Goal: Task Accomplishment & Management: Manage account settings

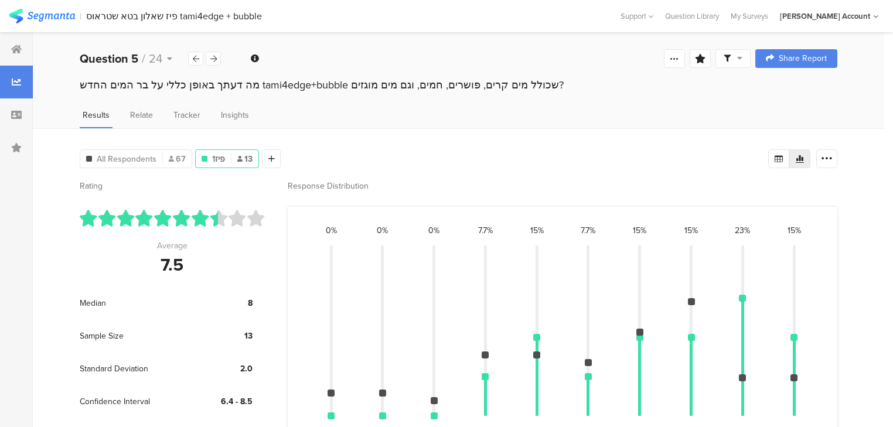
scroll to position [267, 0]
click at [783, 155] on icon at bounding box center [779, 158] width 8 height 7
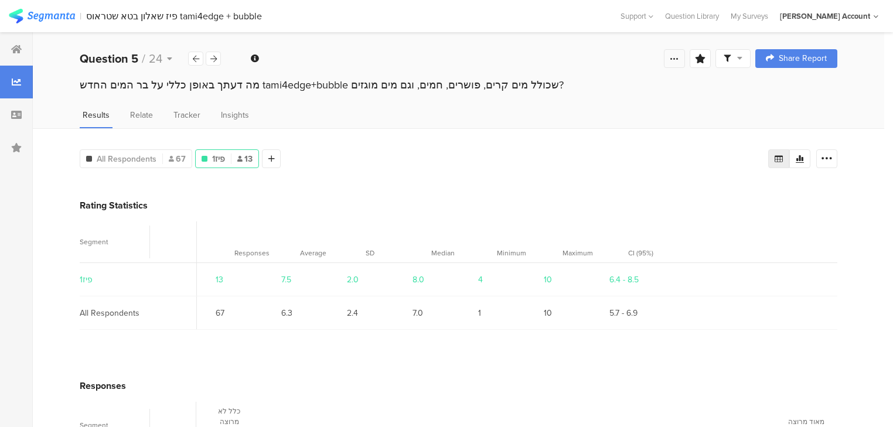
click at [679, 60] on icon at bounding box center [674, 58] width 9 height 9
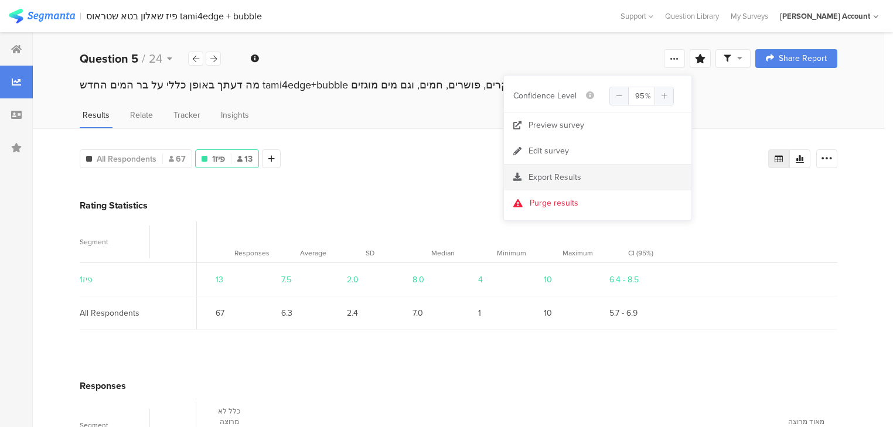
click at [553, 174] on span "Export Results" at bounding box center [555, 177] width 53 height 12
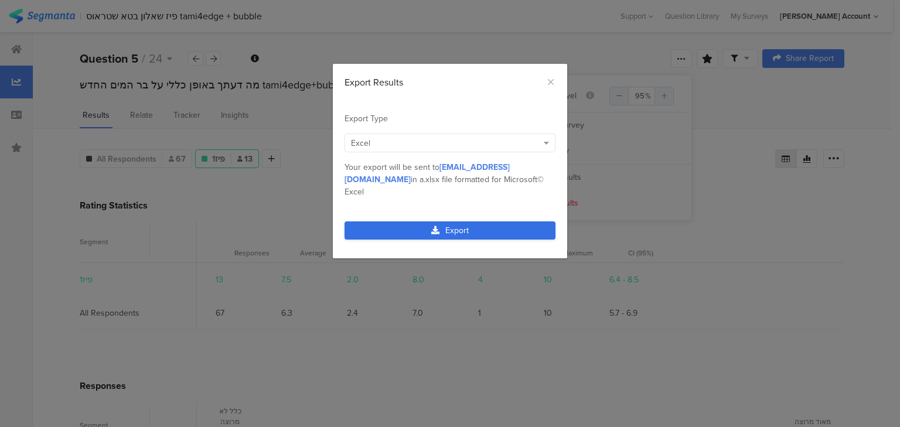
click at [482, 222] on link "Export" at bounding box center [450, 231] width 211 height 18
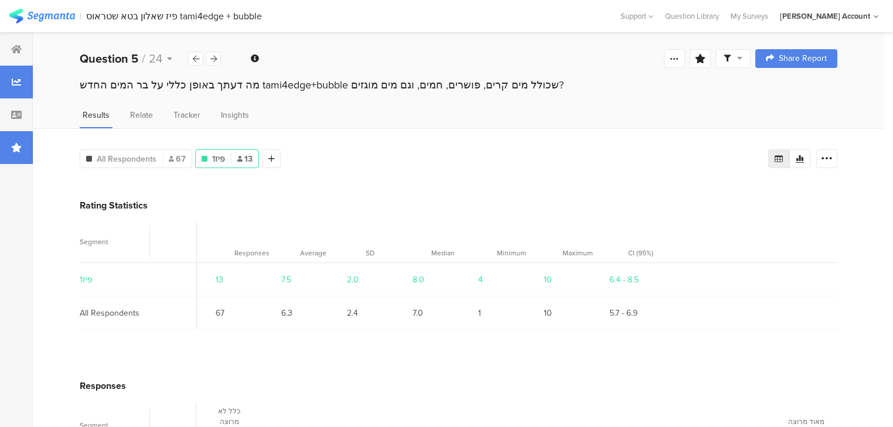
click at [19, 152] on icon at bounding box center [16, 147] width 11 height 9
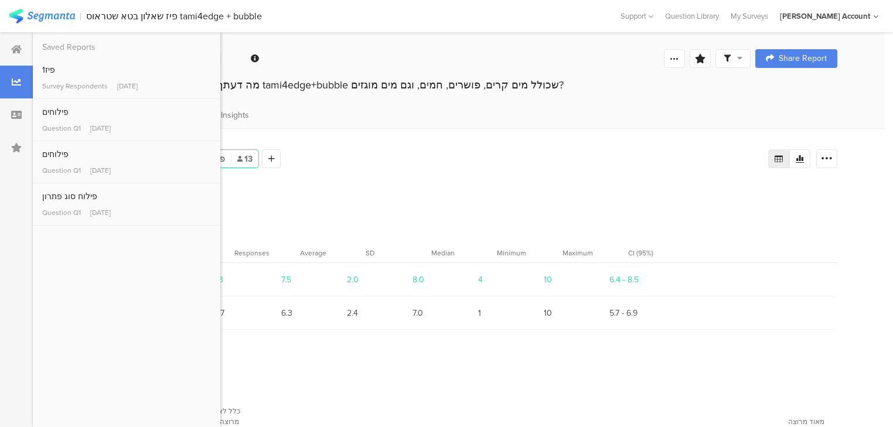
click at [286, 201] on div "Rating Statistics" at bounding box center [459, 205] width 758 height 13
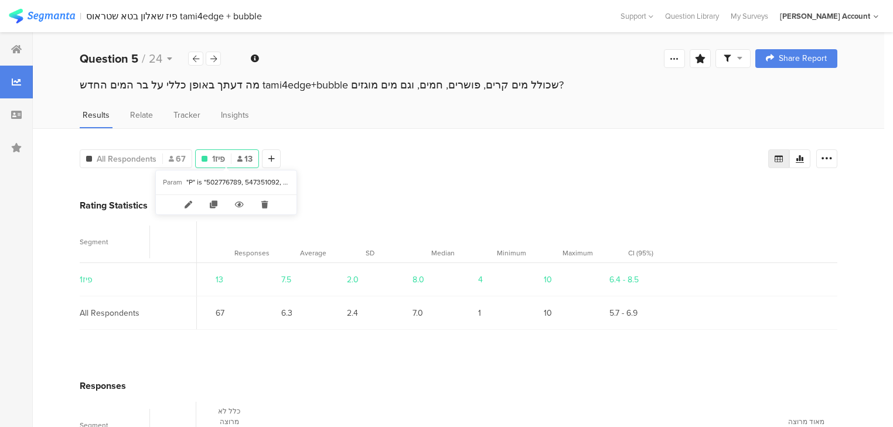
click at [222, 157] on span "פיז1" at bounding box center [218, 159] width 13 height 12
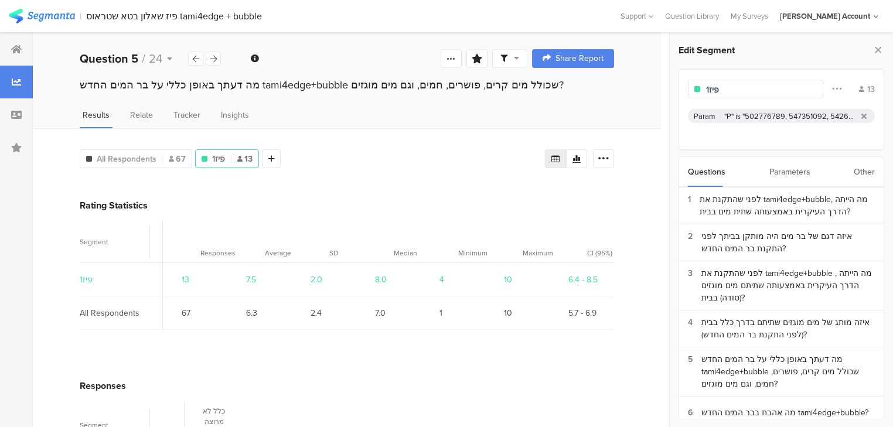
click at [744, 115] on div ""P" is "502776789, 547351092, 542630032, 507298343, 546859322, 525329795, 52233…" at bounding box center [791, 116] width 132 height 11
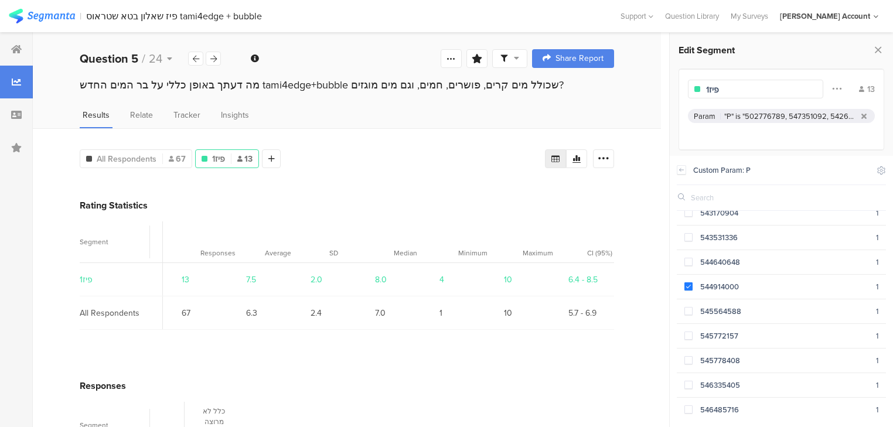
scroll to position [1266, 0]
click at [685, 331] on span at bounding box center [689, 335] width 8 height 8
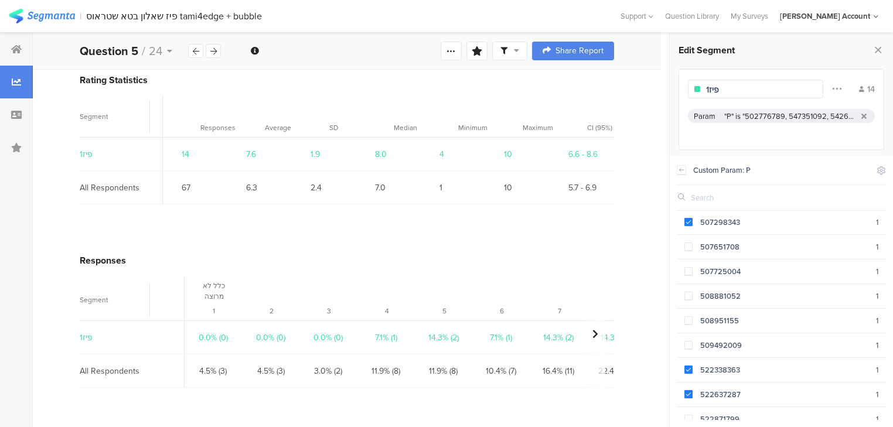
scroll to position [126, 0]
click at [686, 314] on span at bounding box center [689, 318] width 8 height 8
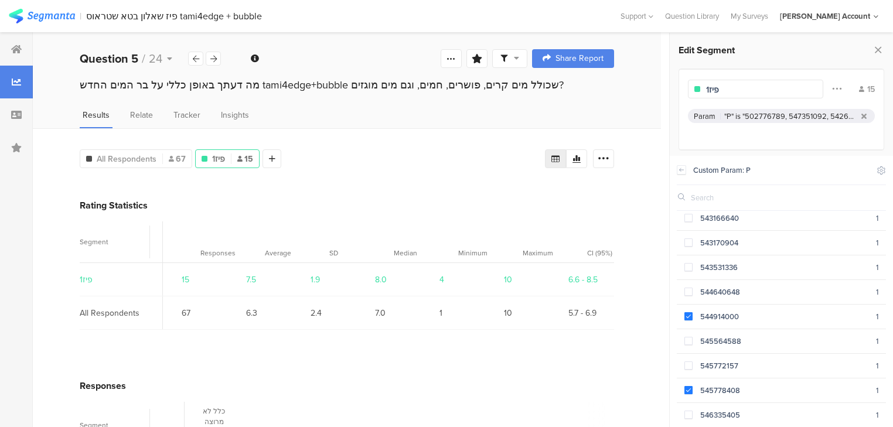
scroll to position [1219, 0]
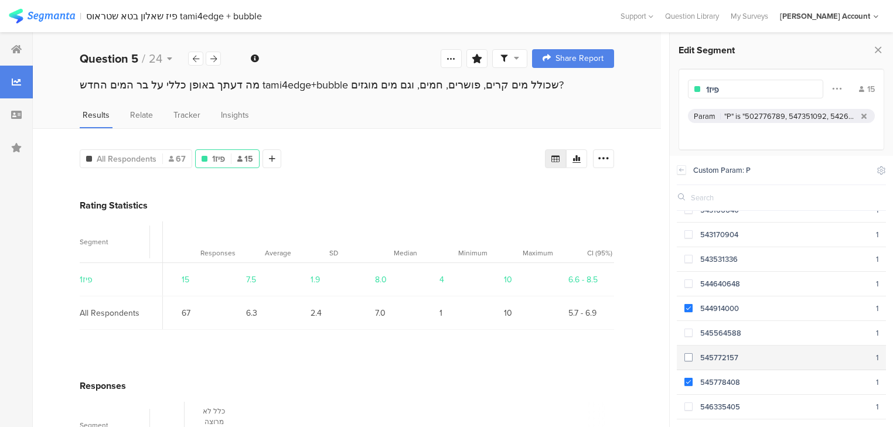
click at [699, 352] on div "545772157" at bounding box center [784, 357] width 183 height 11
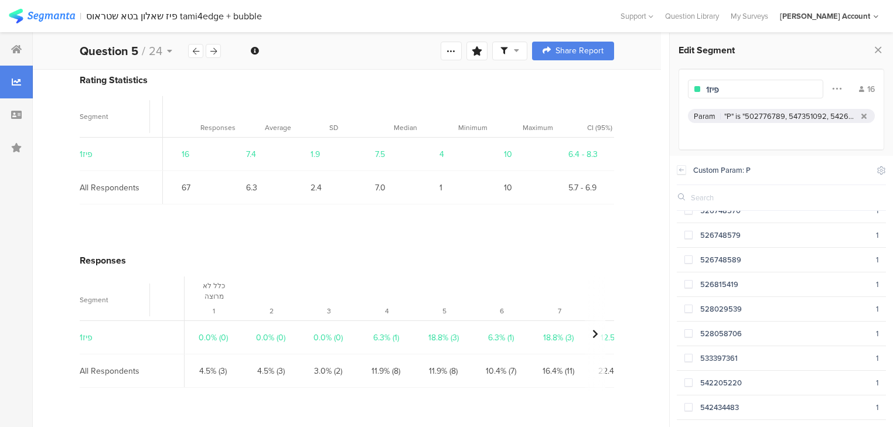
scroll to position [876, 0]
click at [696, 326] on div "526815419" at bounding box center [784, 331] width 183 height 11
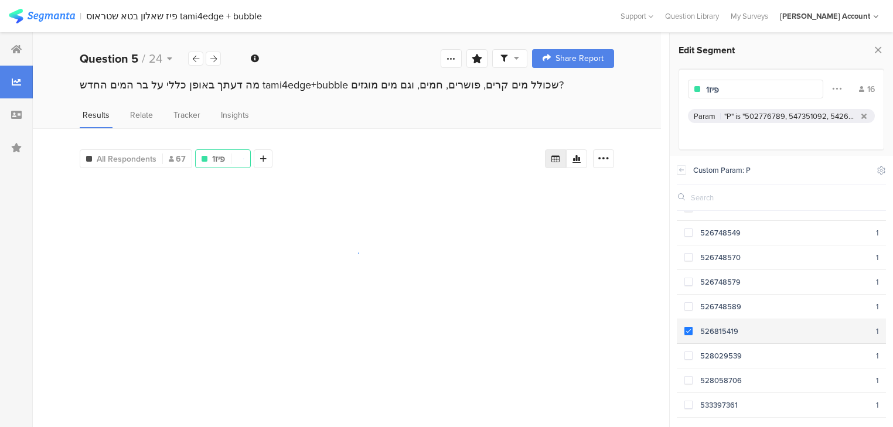
scroll to position [0, 0]
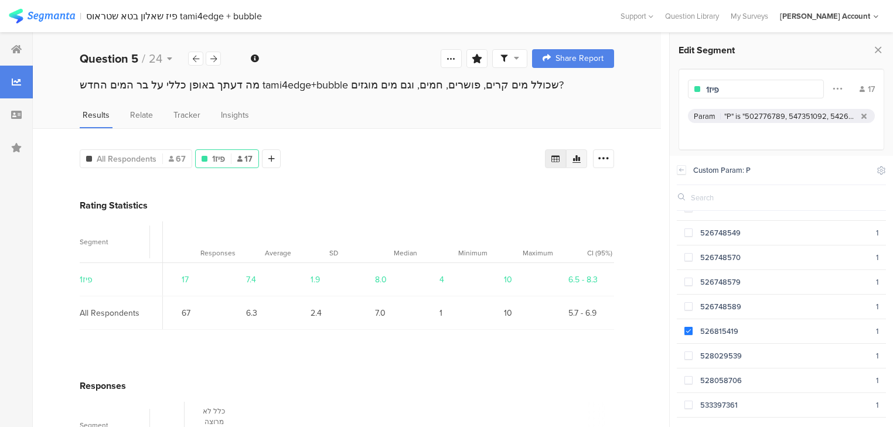
click at [581, 156] on icon at bounding box center [577, 159] width 8 height 8
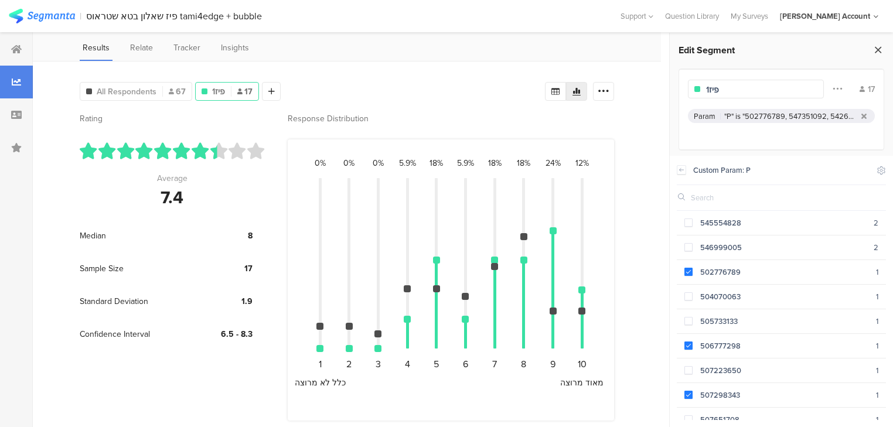
click at [882, 52] on icon at bounding box center [878, 50] width 12 height 16
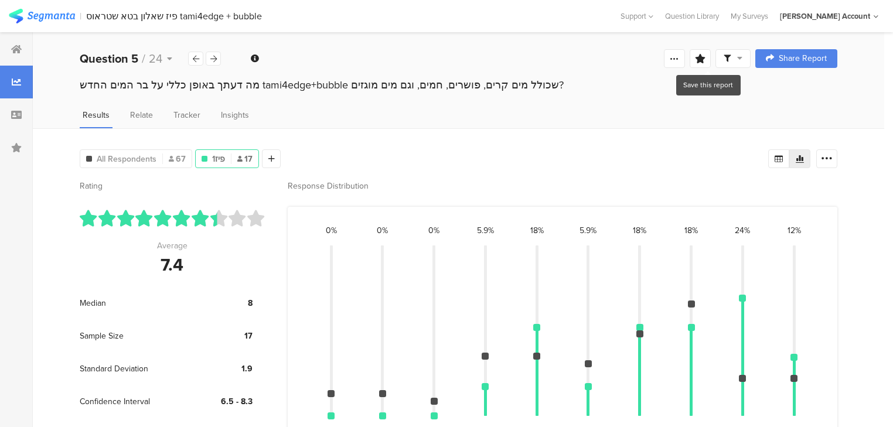
drag, startPoint x: 708, startPoint y: 56, endPoint x: 702, endPoint y: 75, distance: 19.7
click at [706, 57] on icon at bounding box center [700, 58] width 11 height 9
click at [573, 126] on input "text" at bounding box center [626, 132] width 155 height 19
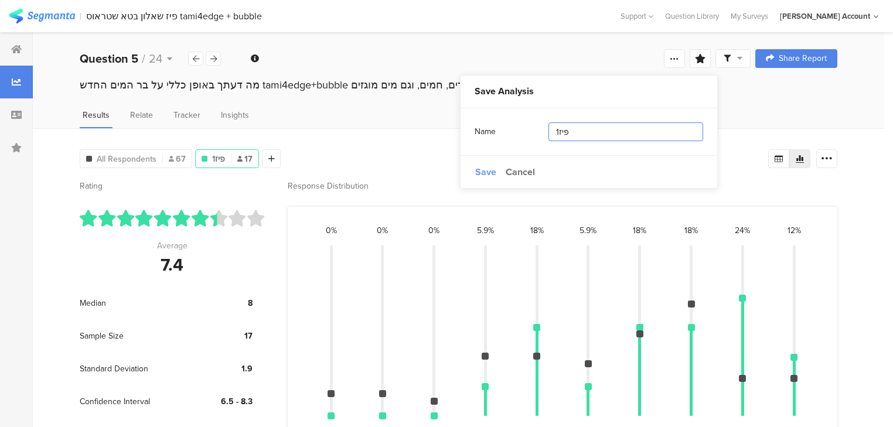
type input "פיז1"
click at [484, 176] on span "Save" at bounding box center [485, 171] width 21 height 13
click at [679, 59] on icon at bounding box center [674, 58] width 9 height 9
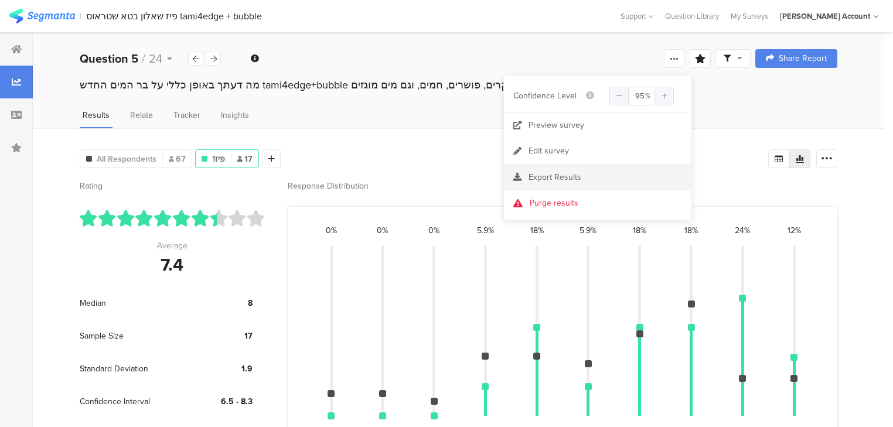
click at [557, 179] on span "Export Results" at bounding box center [555, 177] width 53 height 12
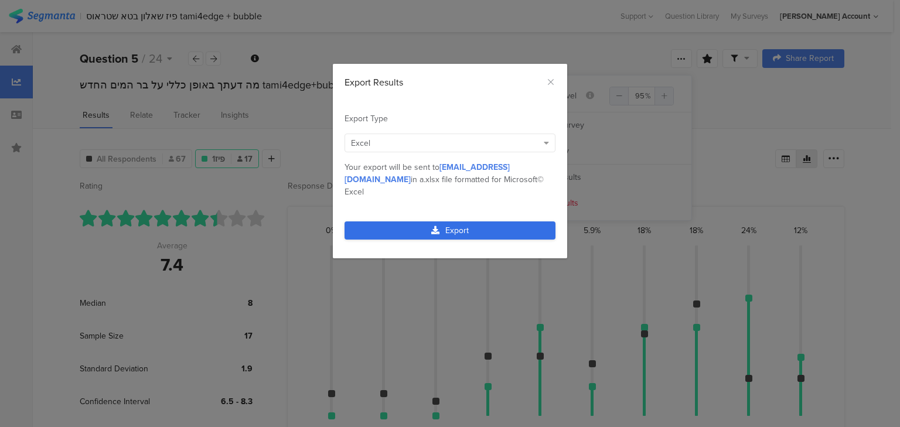
click at [481, 222] on link "Export" at bounding box center [450, 231] width 211 height 18
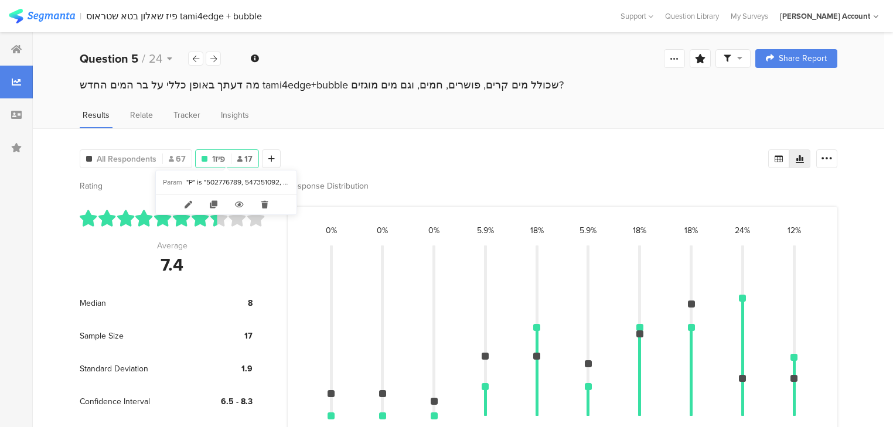
click at [234, 157] on div "פיז1 17" at bounding box center [227, 159] width 63 height 12
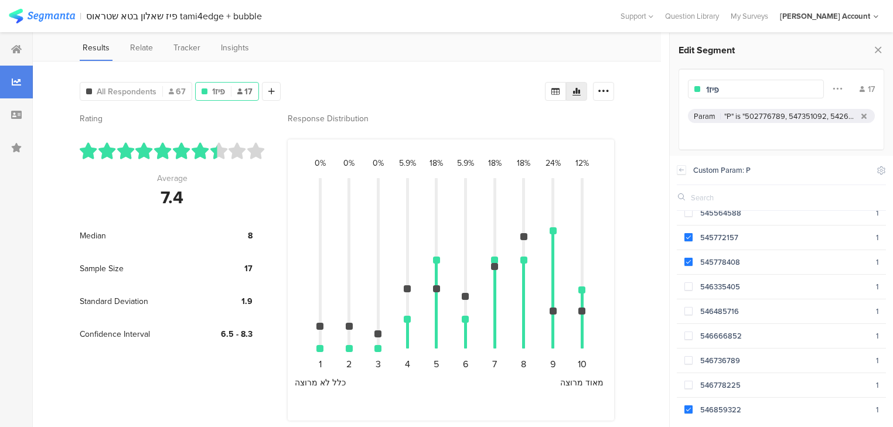
scroll to position [1345, 0]
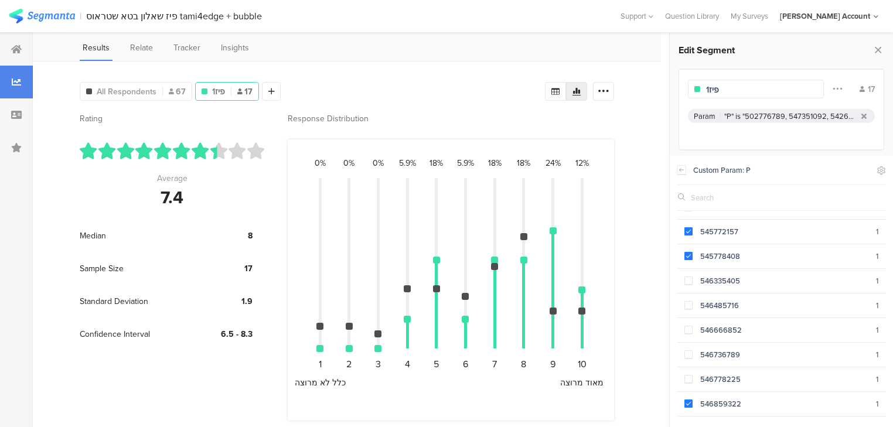
click at [877, 49] on icon at bounding box center [878, 50] width 12 height 16
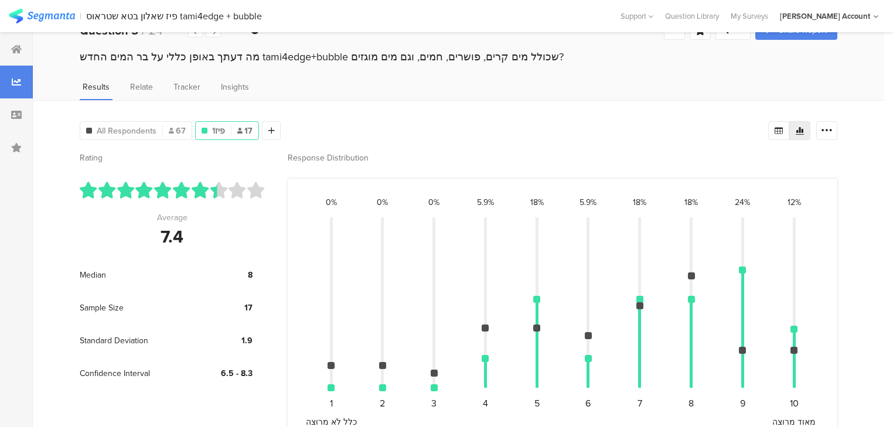
scroll to position [0, 0]
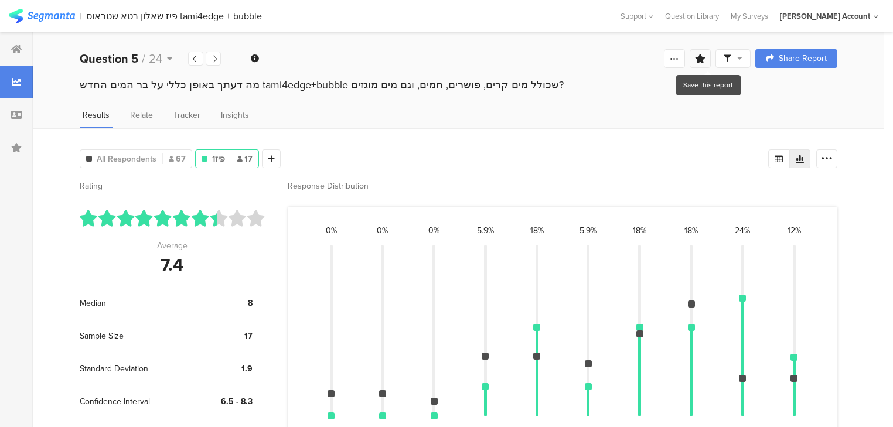
click at [705, 60] on icon at bounding box center [700, 58] width 11 height 9
click at [605, 134] on input "text" at bounding box center [626, 132] width 155 height 19
type input "ם"
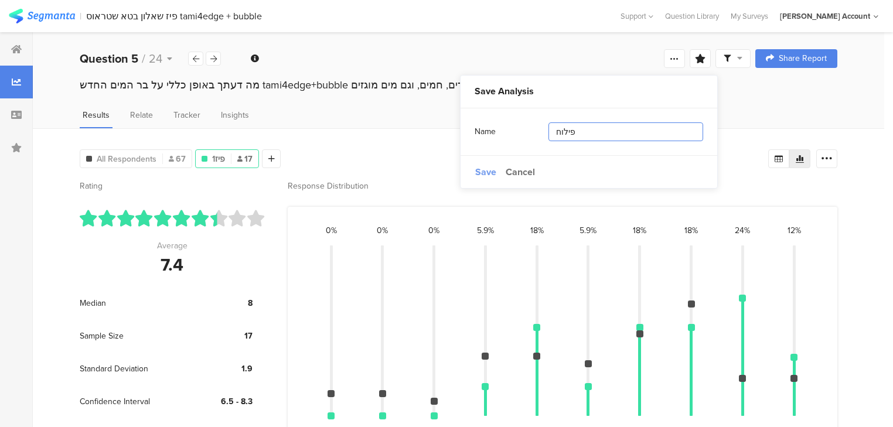
type input "פילוח"
click at [482, 171] on span "Save" at bounding box center [485, 171] width 21 height 13
click at [13, 152] on div at bounding box center [16, 147] width 33 height 33
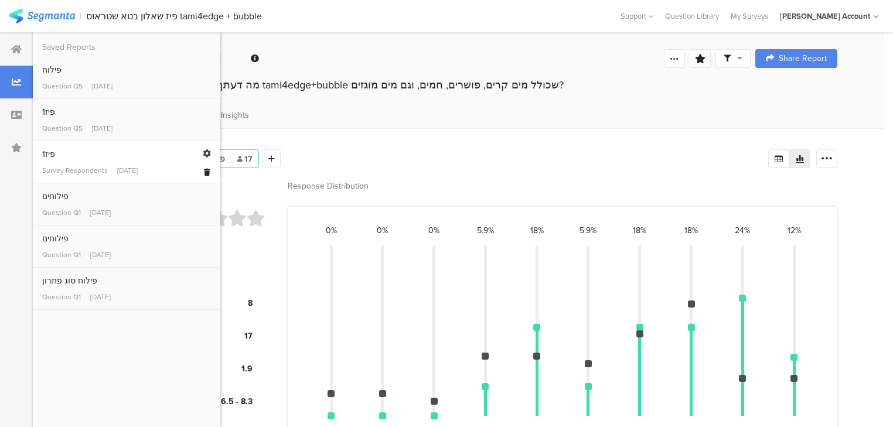
click at [207, 172] on icon at bounding box center [207, 172] width 6 height 7
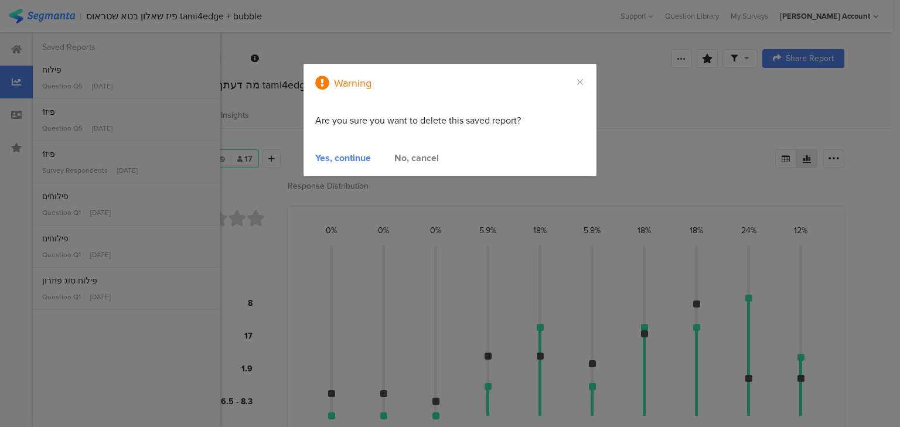
click at [335, 159] on div "Yes, continue" at bounding box center [343, 157] width 56 height 13
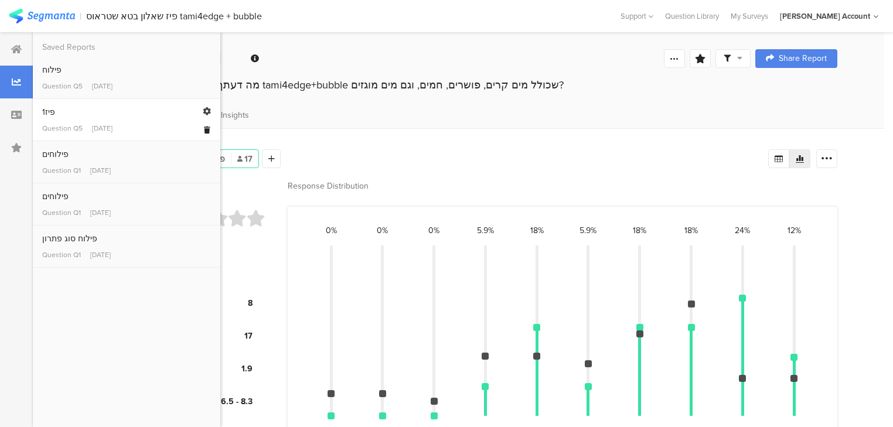
click at [208, 132] on icon at bounding box center [207, 130] width 6 height 7
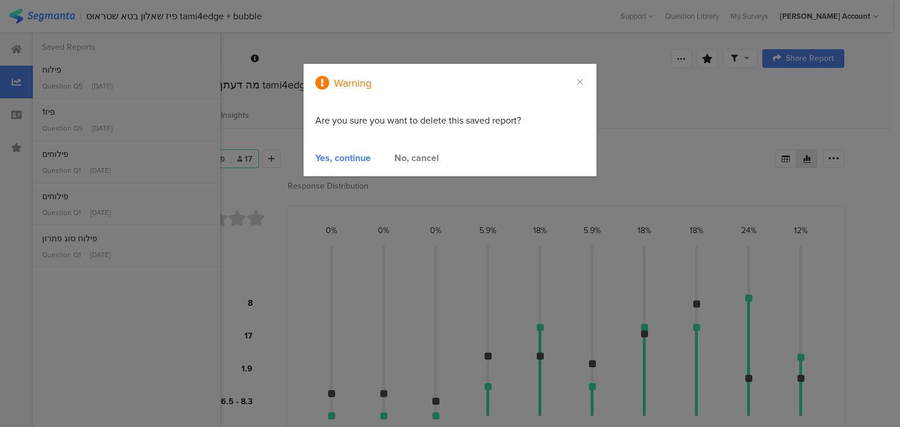
click at [345, 162] on div "Yes, continue" at bounding box center [343, 157] width 56 height 13
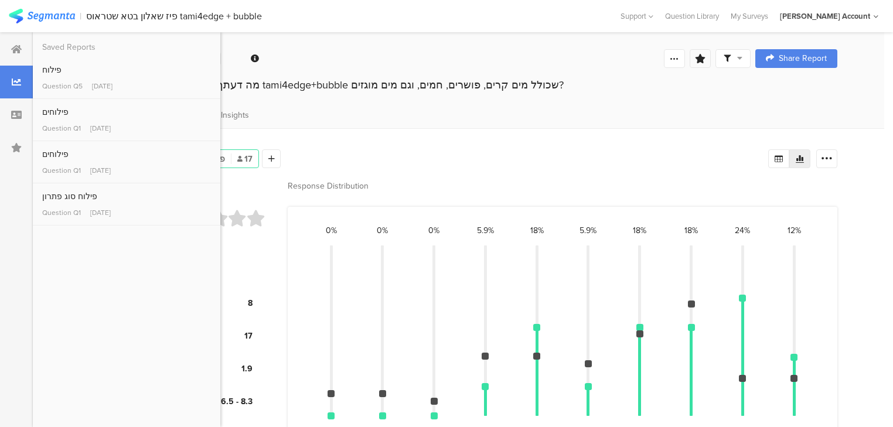
drag, startPoint x: 713, startPoint y: 47, endPoint x: 701, endPoint y: 54, distance: 13.4
click at [710, 48] on div "Welcome page 1 לפני שהתקנת את tami4edge+bubble, מה הייתה הדרך העיקרית באמצעותה …" at bounding box center [459, 59] width 852 height 38
click at [706, 60] on icon at bounding box center [700, 58] width 11 height 9
click at [613, 138] on input "text" at bounding box center [626, 132] width 155 height 19
type input "פיז1"
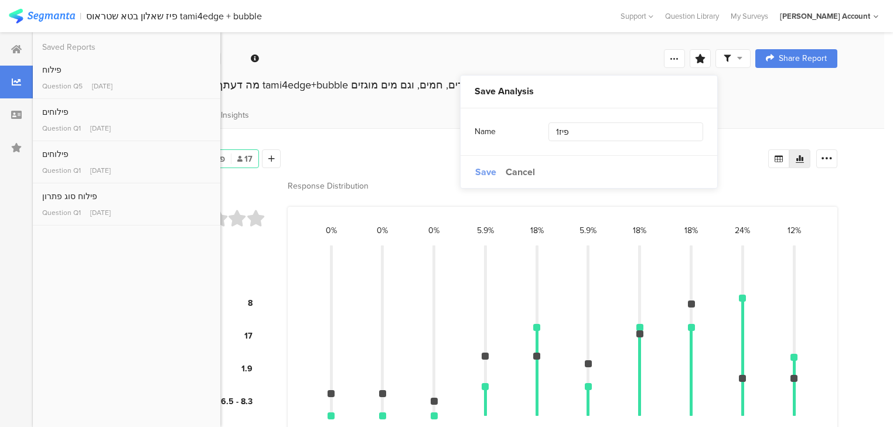
click at [486, 172] on span "Save" at bounding box center [485, 171] width 21 height 13
click at [204, 128] on icon at bounding box center [207, 130] width 6 height 7
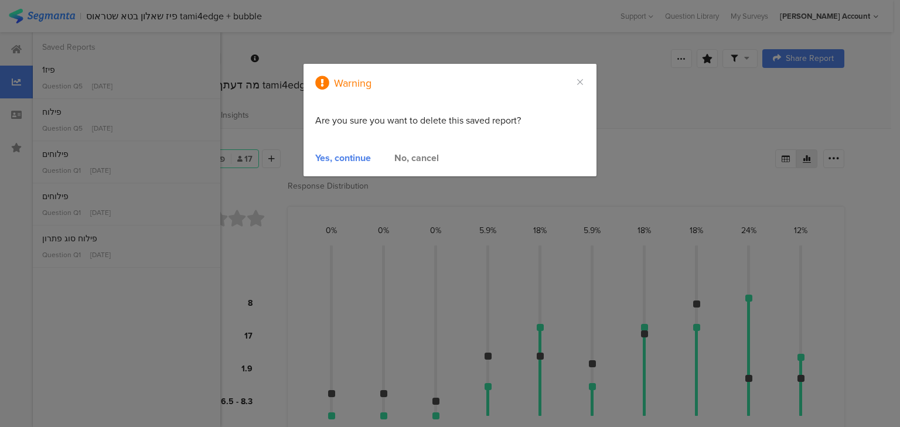
click at [337, 157] on div "Yes, continue" at bounding box center [343, 157] width 56 height 13
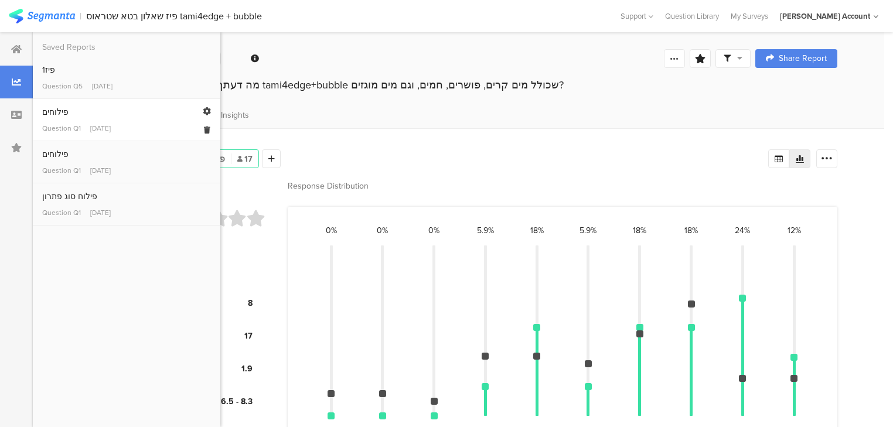
click at [101, 126] on div "Jun 05, 2025" at bounding box center [100, 128] width 21 height 11
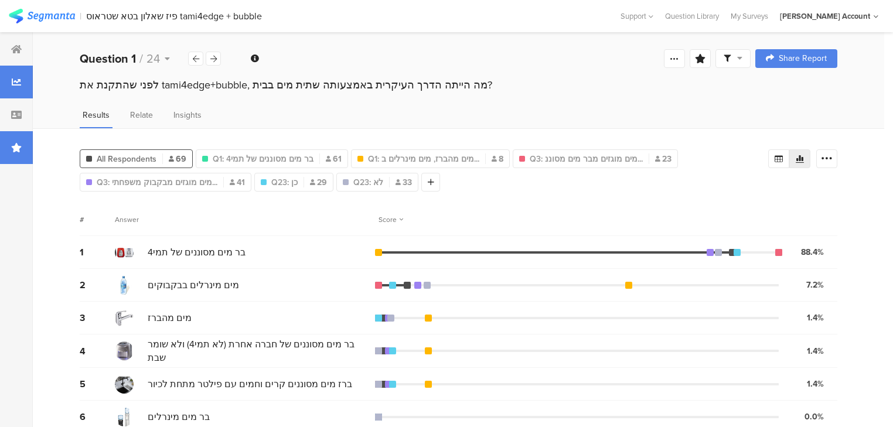
click at [11, 145] on icon at bounding box center [16, 147] width 11 height 9
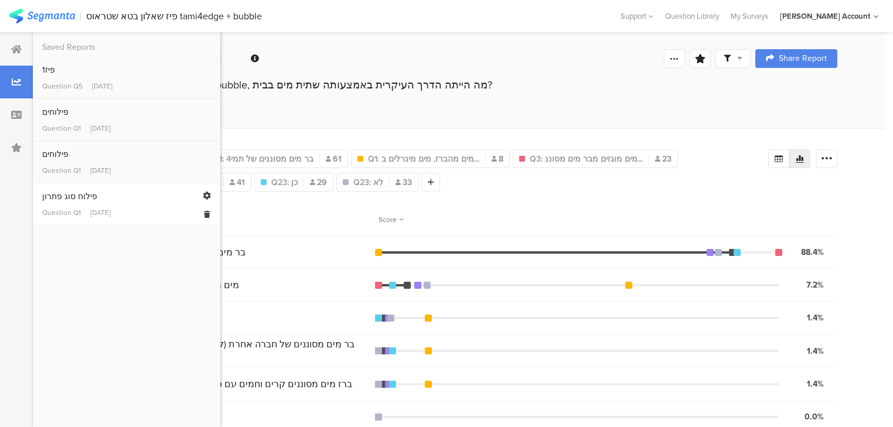
click at [66, 212] on div "Question Q1" at bounding box center [61, 213] width 39 height 11
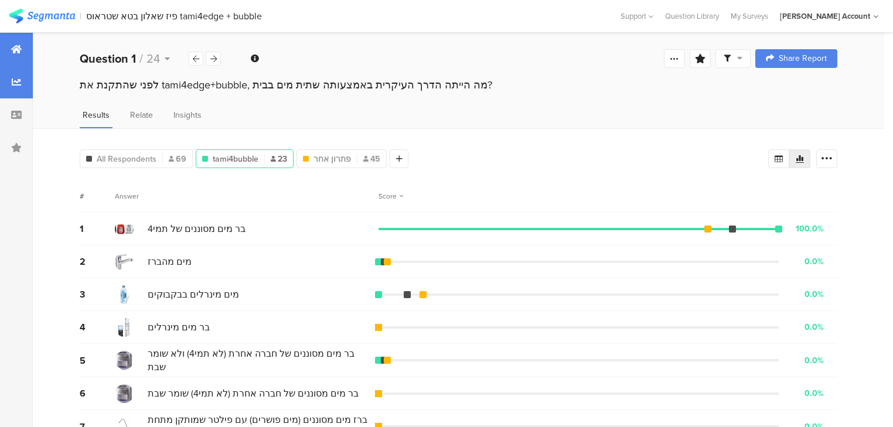
click at [16, 49] on icon at bounding box center [16, 49] width 11 height 9
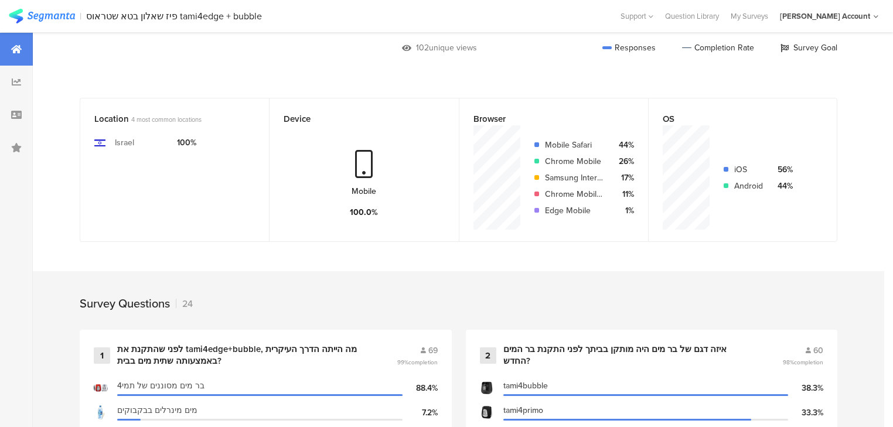
scroll to position [281, 0]
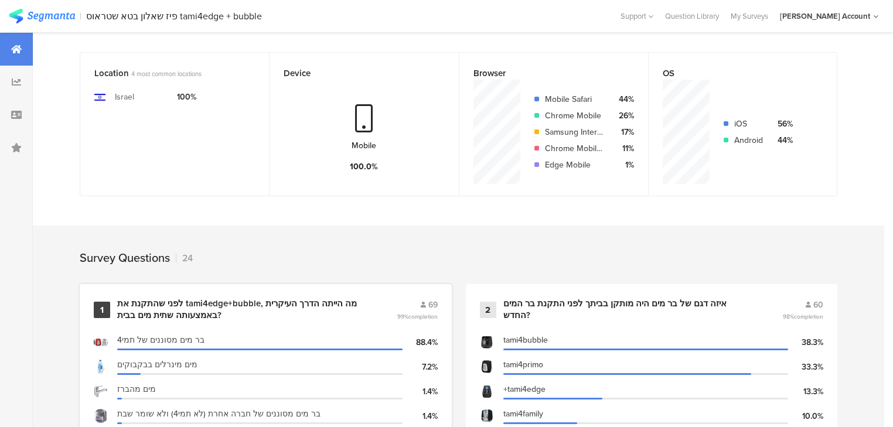
click at [174, 301] on div "לפני שהתקנת את tami4edge+bubble, מה הייתה הדרך העיקרית באמצעותה שתית מים בבית?" at bounding box center [242, 309] width 251 height 23
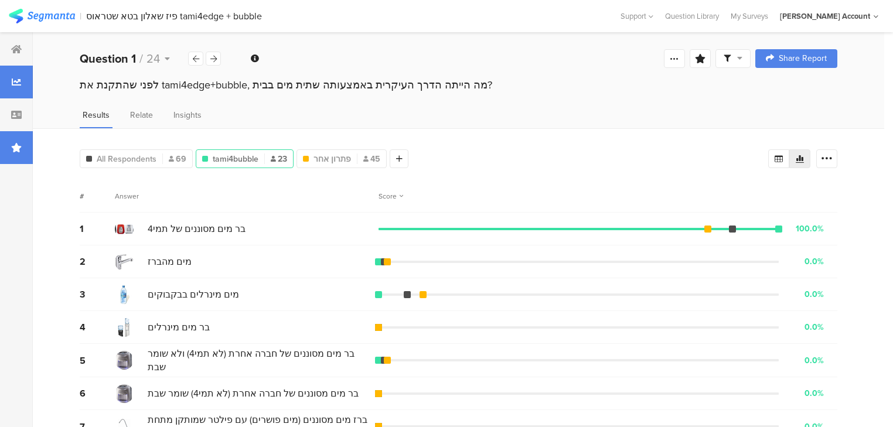
click at [15, 148] on icon at bounding box center [16, 147] width 11 height 9
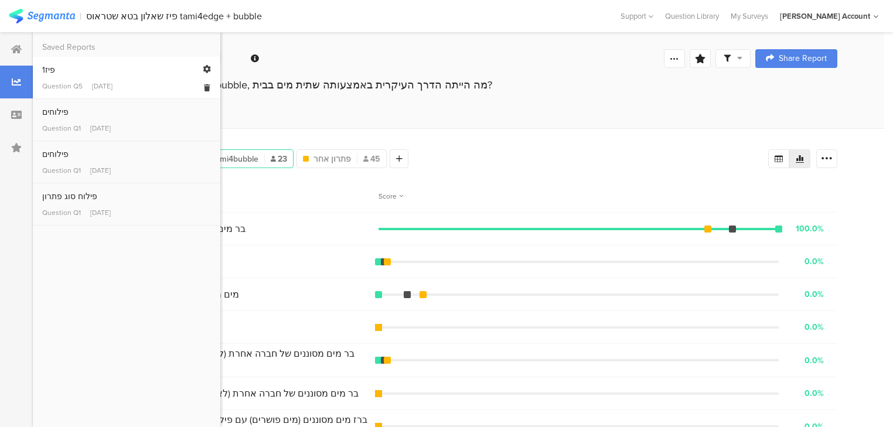
click at [40, 69] on div "Warning Yes, continue No, cancel פיז1 Question Q5 Sep 09, 2025 Edit Saved Item …" at bounding box center [127, 78] width 188 height 42
click at [50, 70] on div "פיז1" at bounding box center [126, 70] width 169 height 12
type input "פיז1"
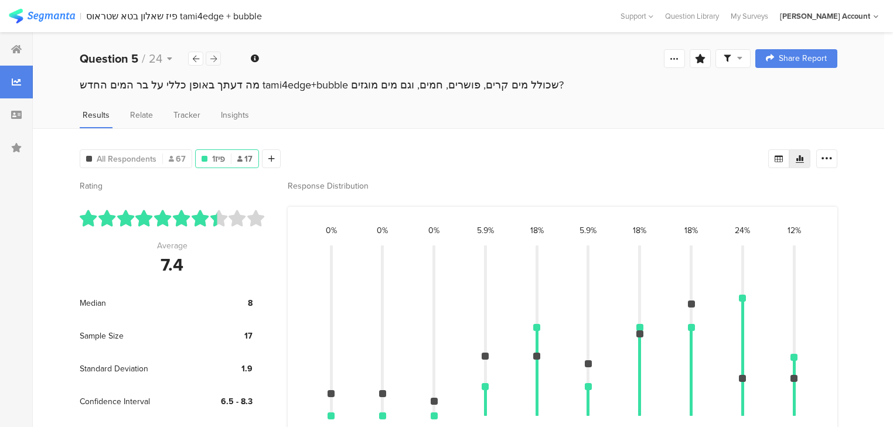
click at [216, 57] on icon at bounding box center [213, 59] width 6 height 8
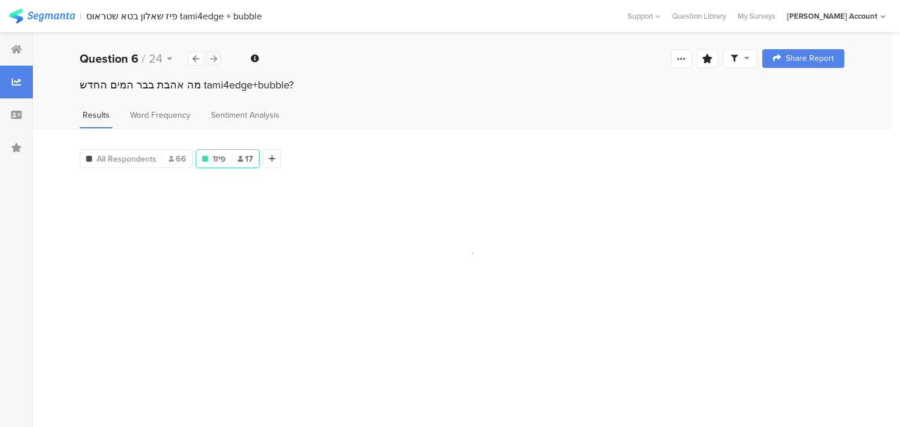
click at [216, 57] on icon at bounding box center [213, 59] width 6 height 8
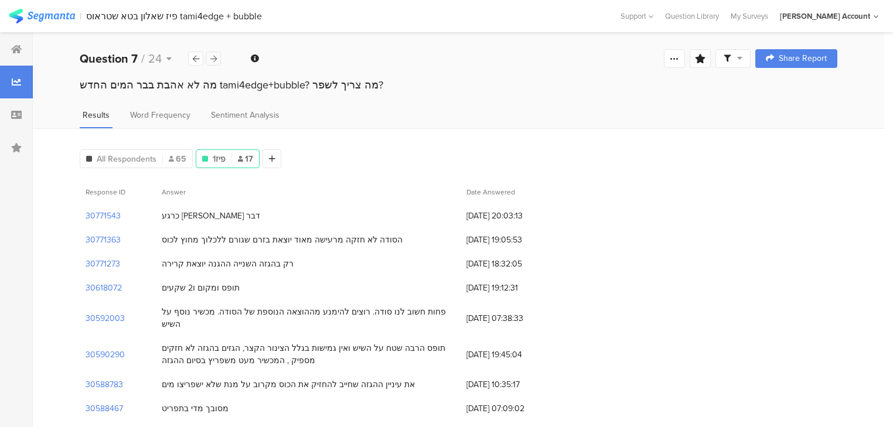
click at [216, 57] on icon at bounding box center [213, 59] width 6 height 8
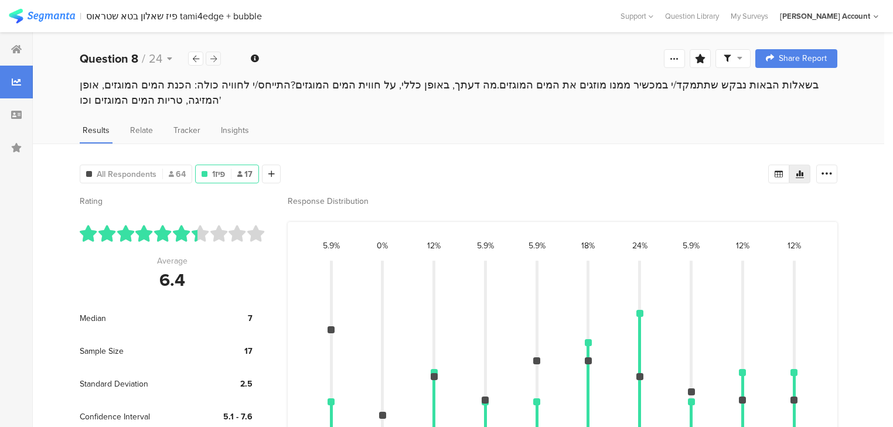
click at [216, 56] on icon at bounding box center [213, 59] width 6 height 8
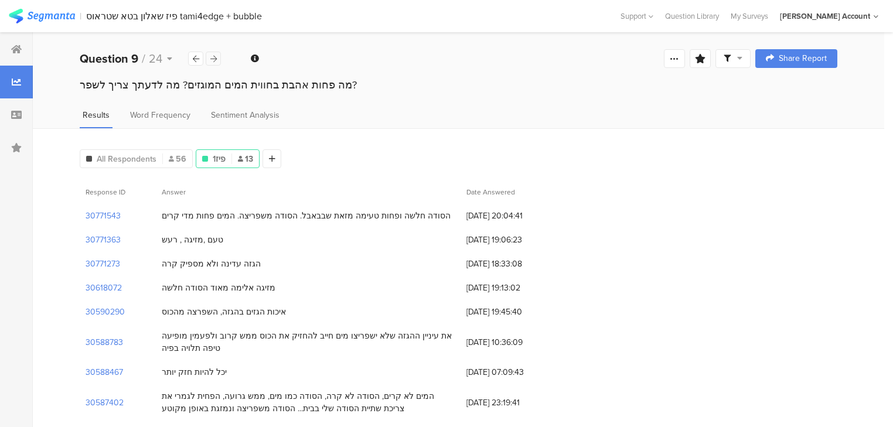
click at [216, 56] on icon at bounding box center [213, 59] width 6 height 8
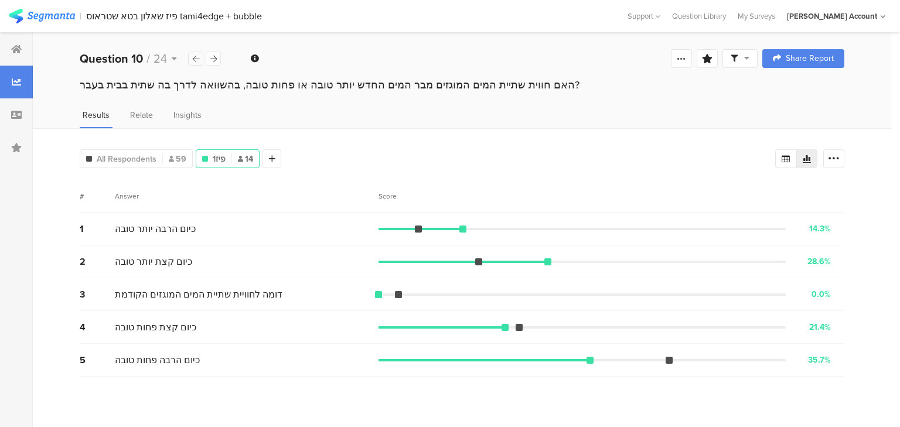
click at [195, 56] on icon at bounding box center [196, 59] width 6 height 8
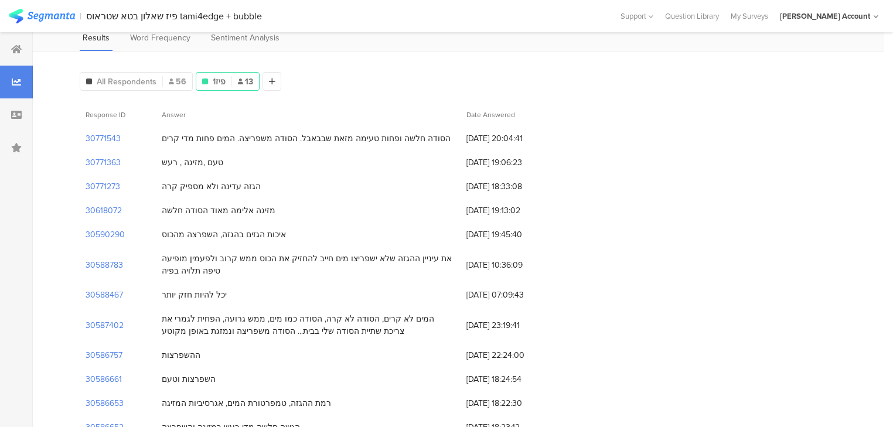
scroll to position [123, 0]
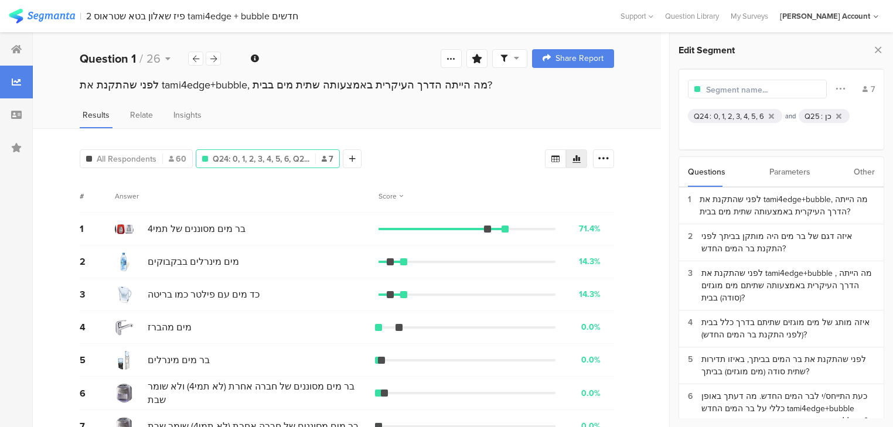
drag, startPoint x: 9, startPoint y: 43, endPoint x: 47, endPoint y: 19, distance: 45.4
click at [9, 43] on div at bounding box center [16, 49] width 33 height 33
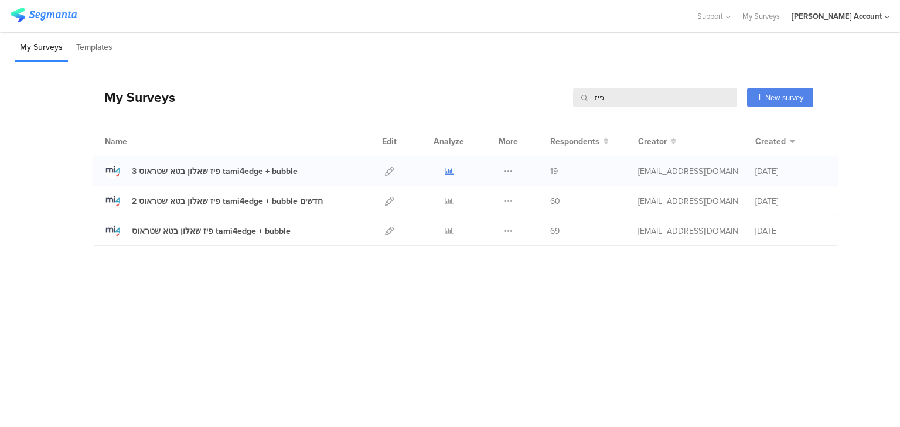
click at [450, 168] on icon at bounding box center [449, 171] width 9 height 9
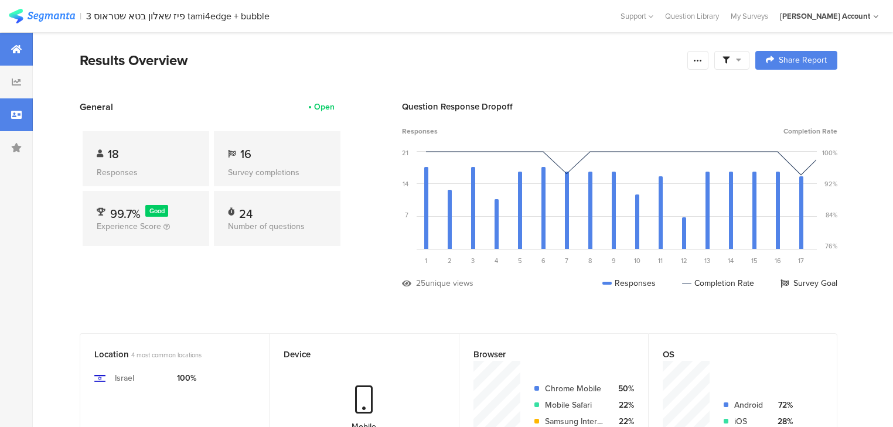
click at [13, 110] on icon at bounding box center [16, 114] width 11 height 9
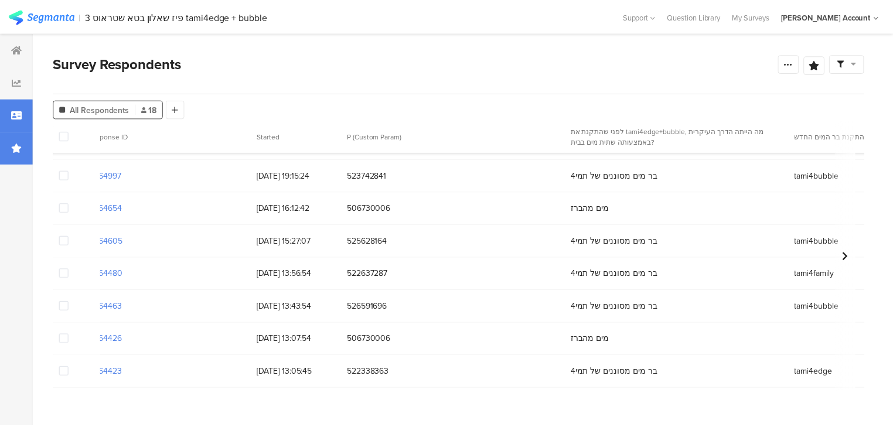
scroll to position [361, 19]
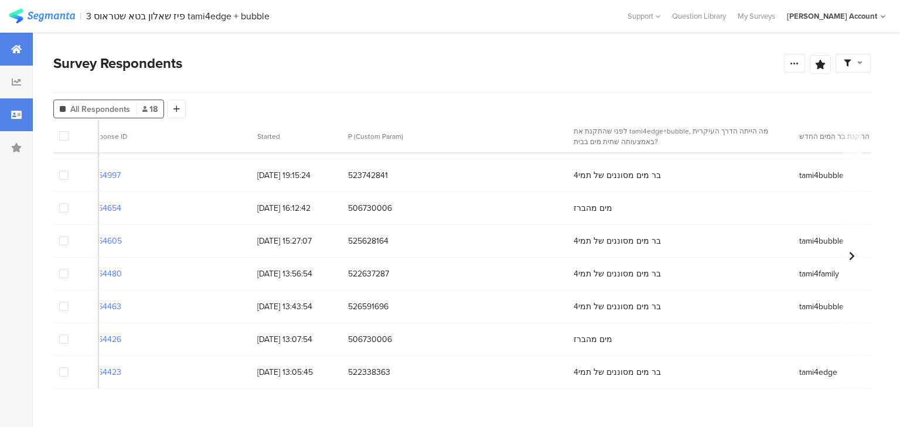
click at [16, 47] on icon at bounding box center [16, 49] width 11 height 9
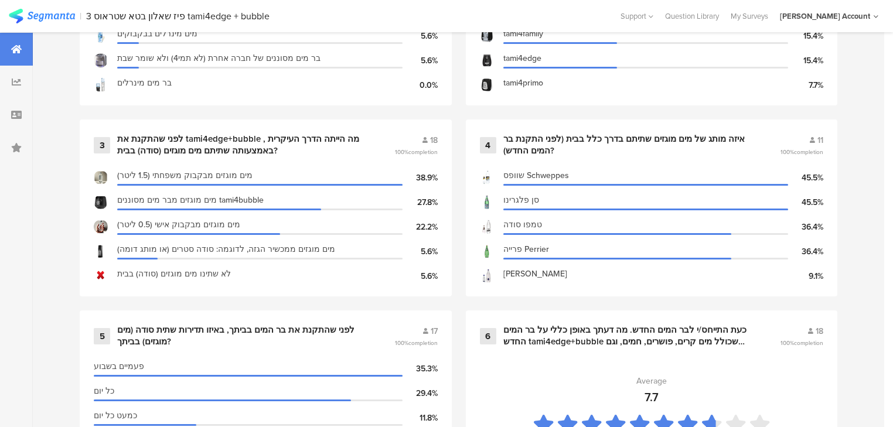
scroll to position [797, 0]
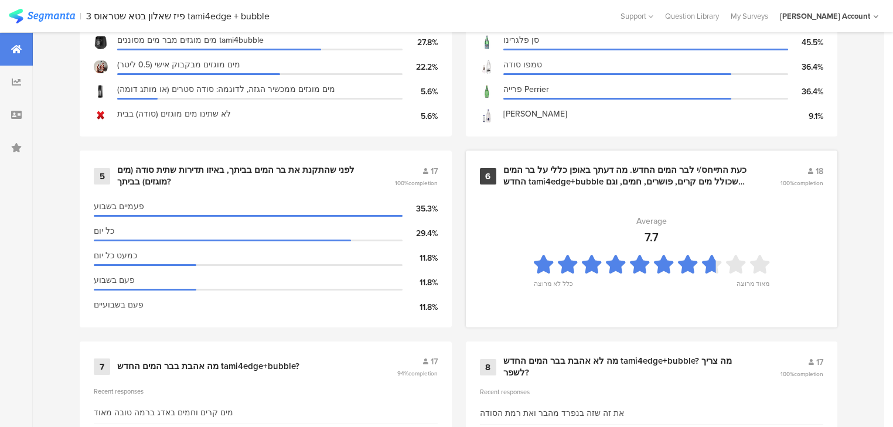
click at [574, 168] on div "כעת התייחס/י לבר המים החדש. מה דעתך באופן כללי על בר המים החדש tami4edge+bubble…" at bounding box center [628, 176] width 249 height 23
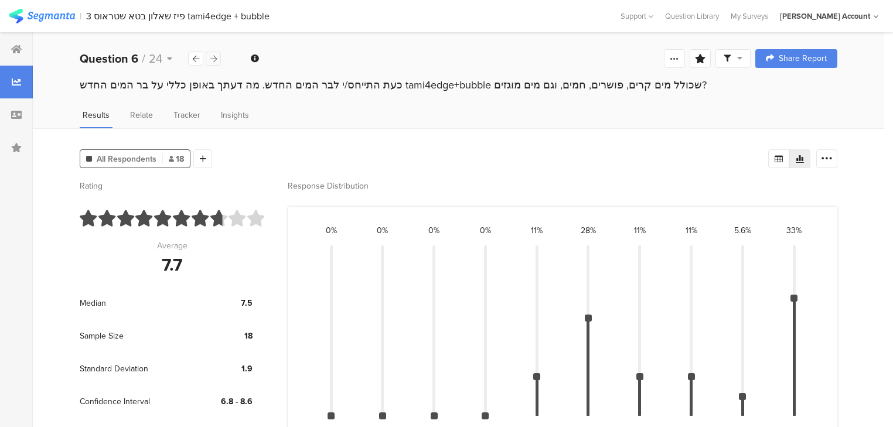
click at [213, 56] on icon at bounding box center [213, 59] width 6 height 8
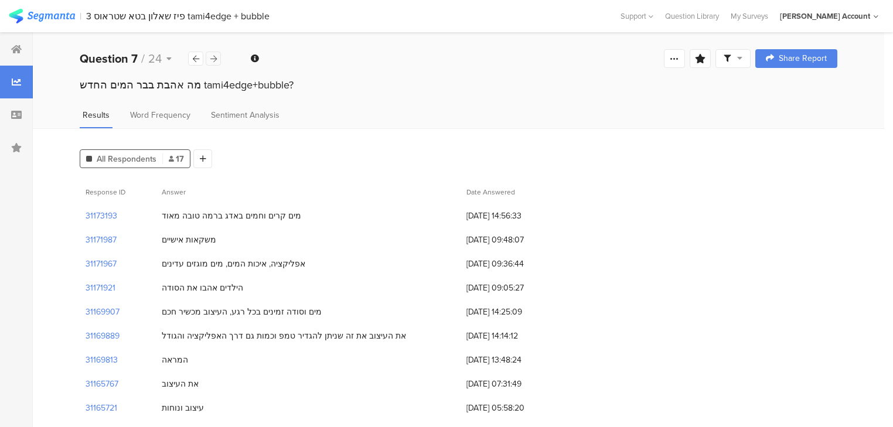
click at [213, 56] on icon at bounding box center [213, 59] width 6 height 8
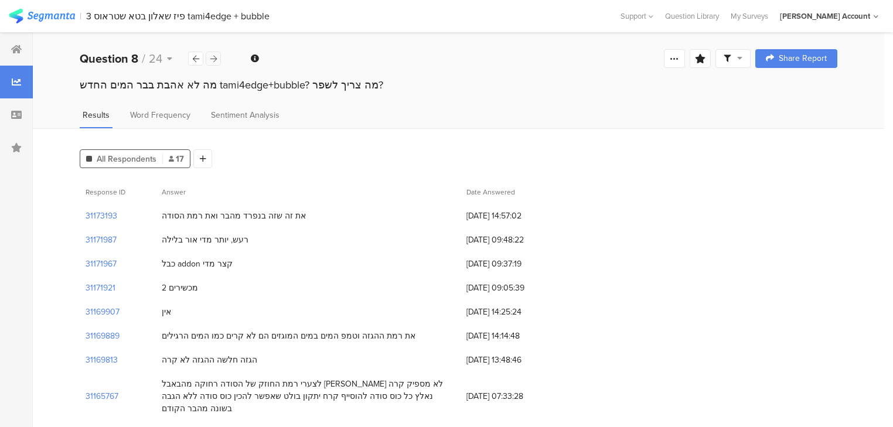
click at [213, 56] on icon at bounding box center [213, 59] width 6 height 8
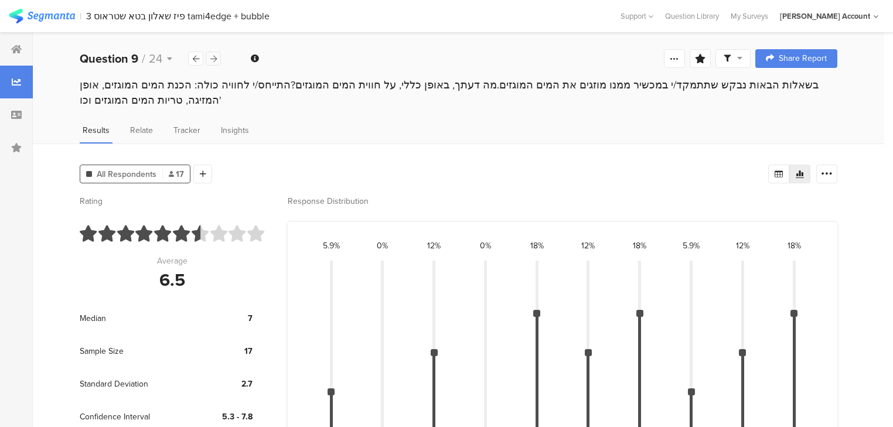
click at [214, 58] on icon at bounding box center [213, 59] width 6 height 8
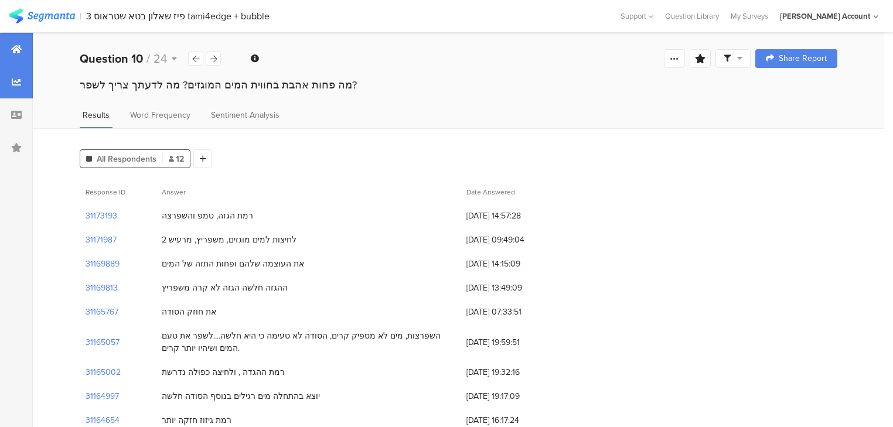
click at [14, 50] on icon at bounding box center [16, 49] width 11 height 9
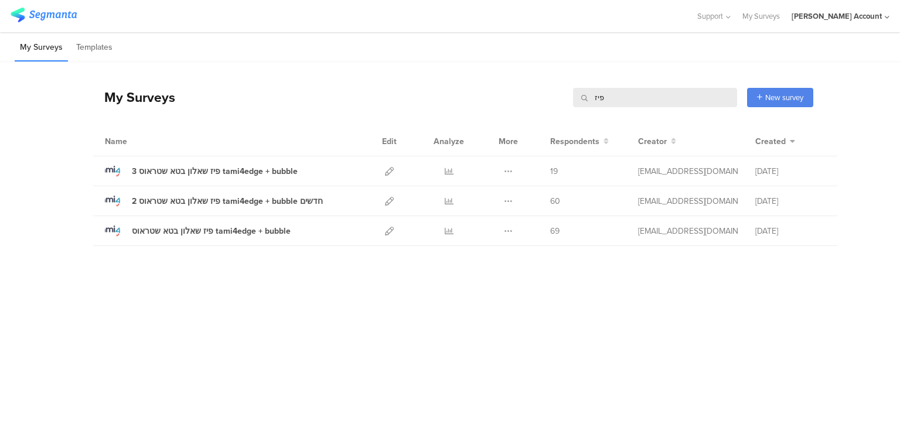
click at [597, 101] on input "פיז" at bounding box center [655, 97] width 164 height 19
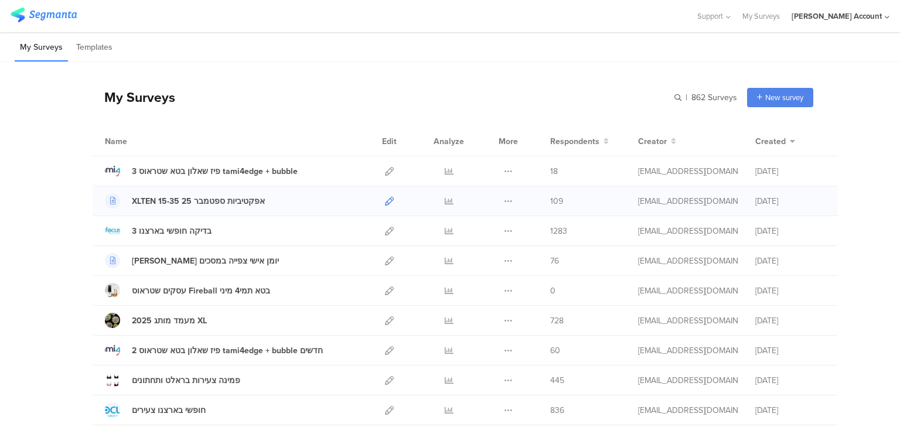
click at [387, 200] on icon at bounding box center [389, 201] width 9 height 9
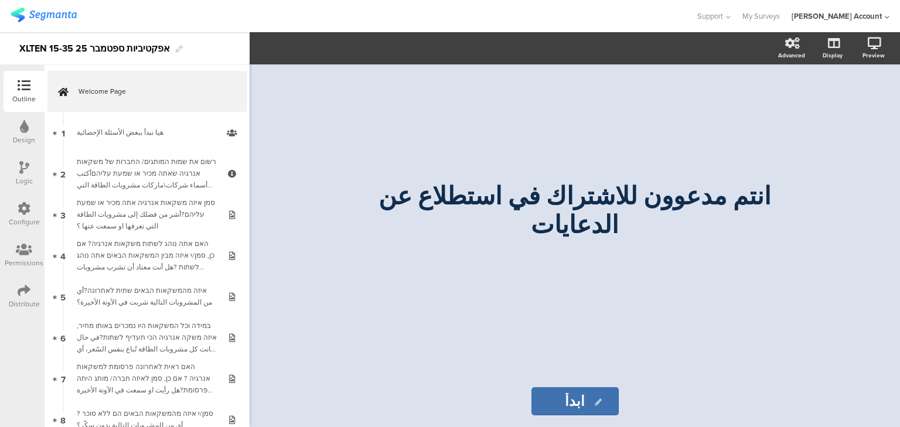
click at [19, 297] on icon at bounding box center [24, 290] width 13 height 13
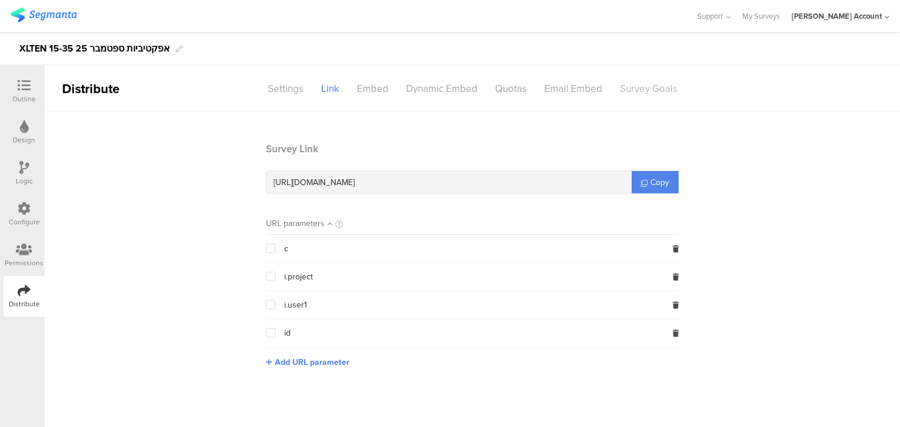
click at [638, 93] on div "Survey Goals" at bounding box center [648, 89] width 75 height 21
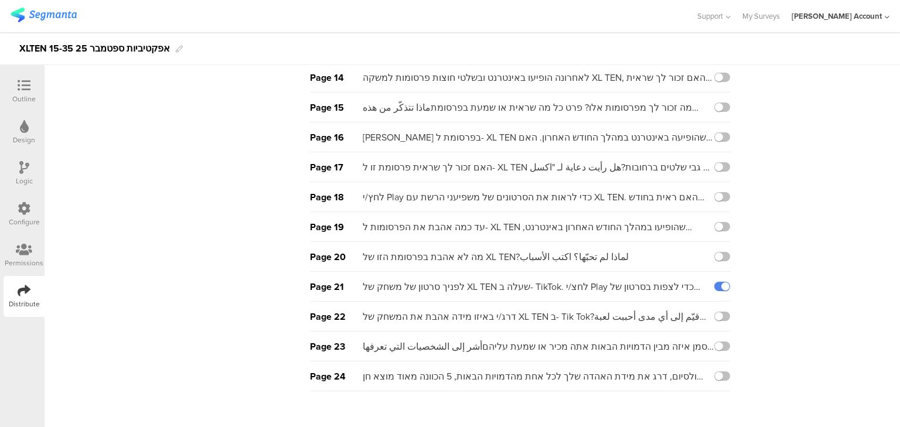
scroll to position [511, 0]
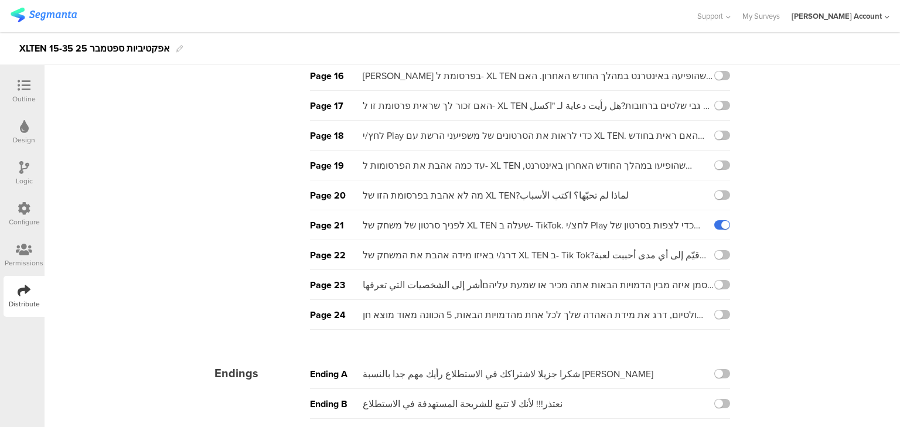
click at [719, 223] on label at bounding box center [723, 224] width 16 height 9
click at [0, 0] on input "checkbox" at bounding box center [0, 0] width 0 height 0
click at [718, 277] on div "Page 23 סמן איזה מבין הדמויות הבאות אתה מכיר או שמעת עליהםأشر إلى الشخصيات التي…" at bounding box center [520, 285] width 420 height 30
click at [726, 284] on label at bounding box center [723, 284] width 16 height 9
click at [0, 0] on input "checkbox" at bounding box center [0, 0] width 0 height 0
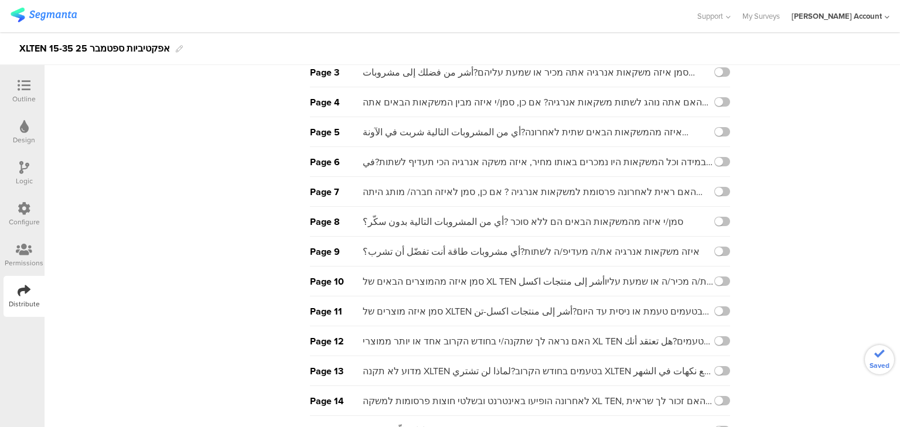
scroll to position [0, 0]
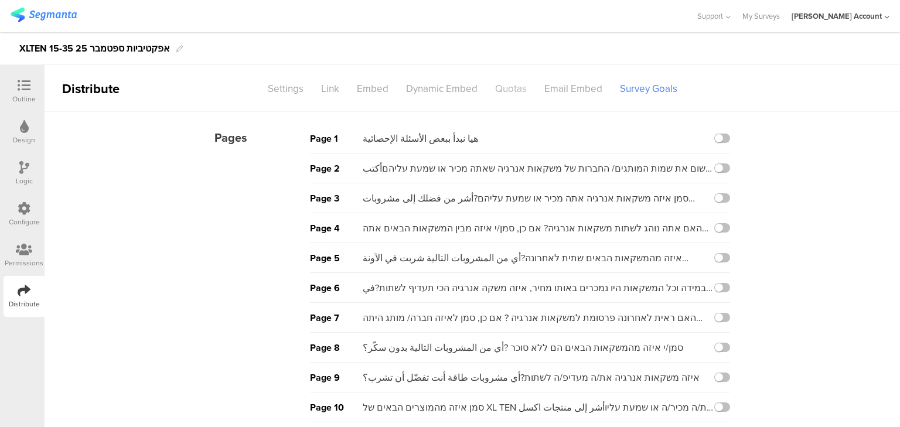
click at [502, 83] on div "Quotas" at bounding box center [511, 89] width 49 height 21
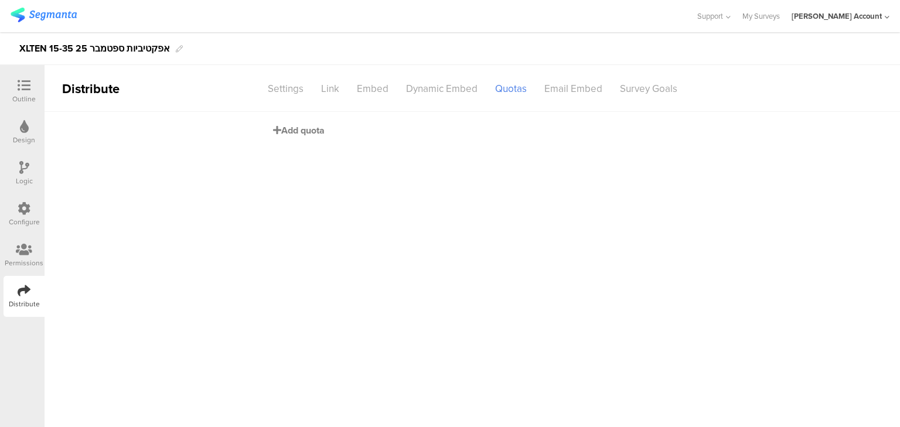
click at [300, 131] on span "Add quota" at bounding box center [299, 130] width 52 height 13
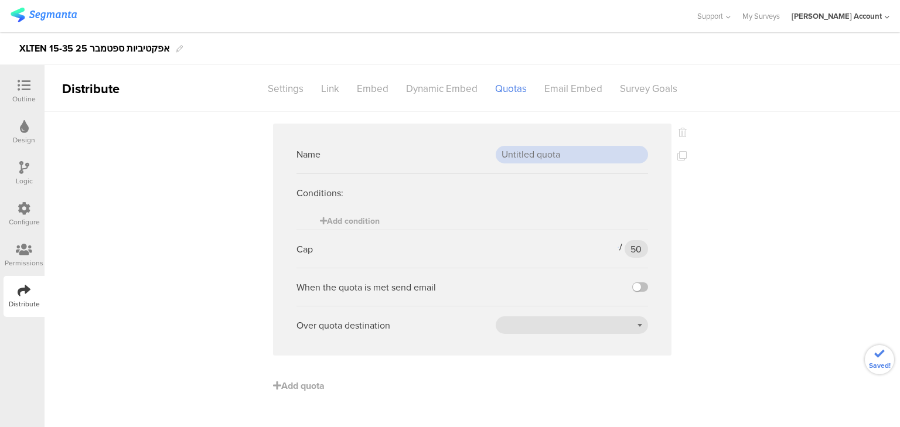
click at [572, 155] on input "text" at bounding box center [572, 155] width 152 height 18
click at [362, 217] on span "Add condition" at bounding box center [350, 221] width 60 height 12
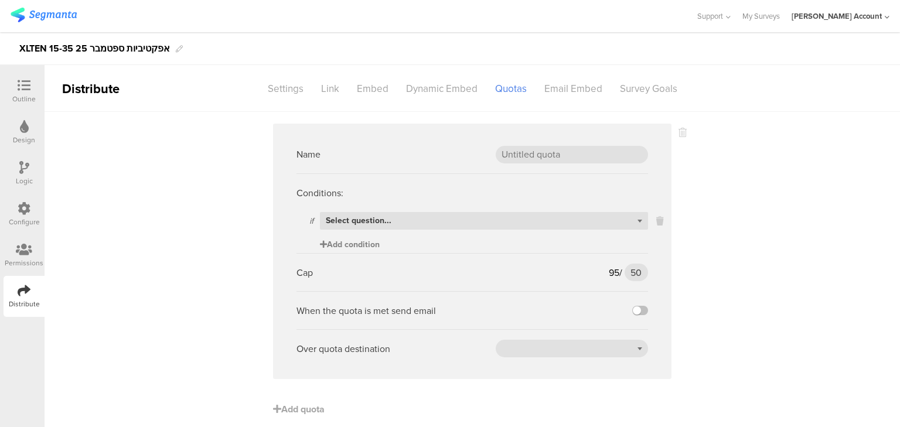
click at [362, 217] on span "Select question..." at bounding box center [359, 221] width 66 height 12
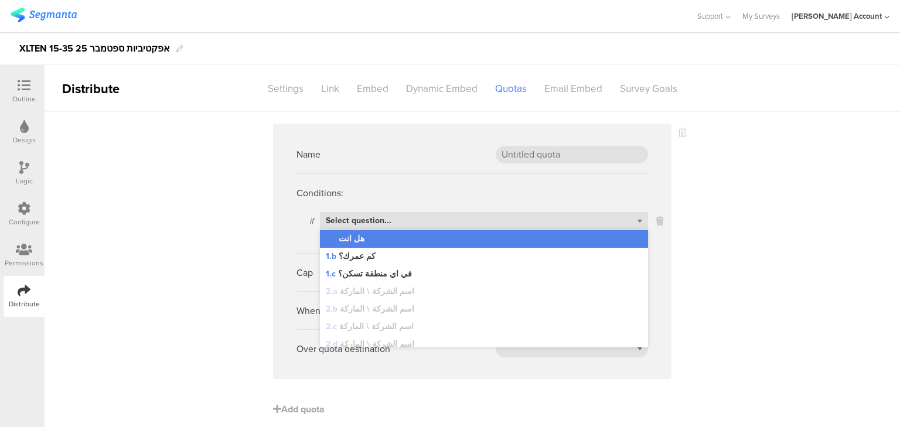
click at [362, 238] on div "1.a هل انت" at bounding box center [484, 239] width 328 height 18
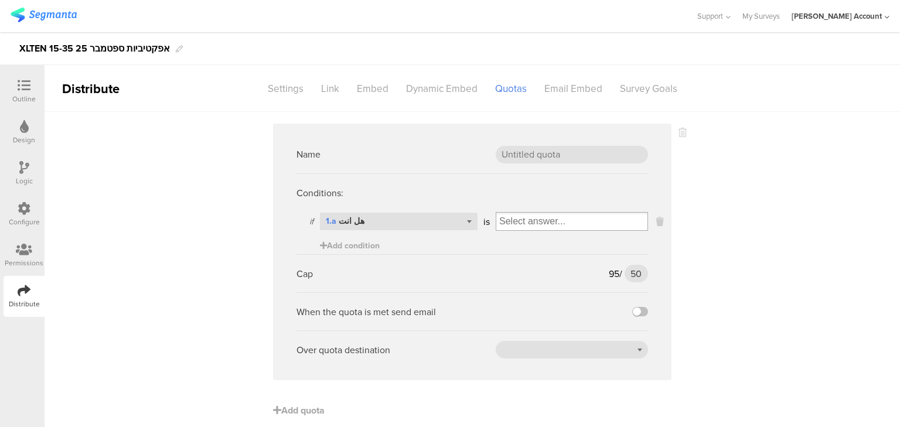
click at [542, 227] on input "Select box" at bounding box center [572, 221] width 151 height 16
click at [533, 242] on div "رجل" at bounding box center [572, 242] width 147 height 18
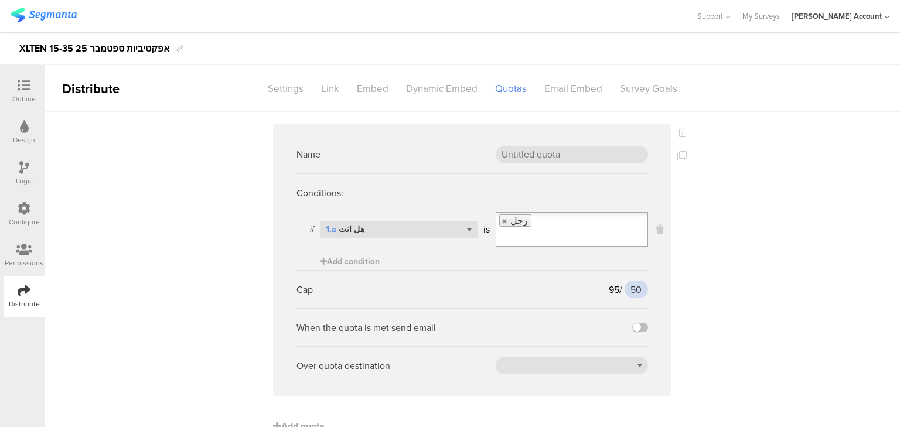
click at [632, 281] on input "50" at bounding box center [636, 290] width 23 height 18
type input "150"
drag, startPoint x: 577, startPoint y: 152, endPoint x: 467, endPoint y: 153, distance: 110.2
click at [467, 153] on div "Name" at bounding box center [473, 154] width 352 height 38
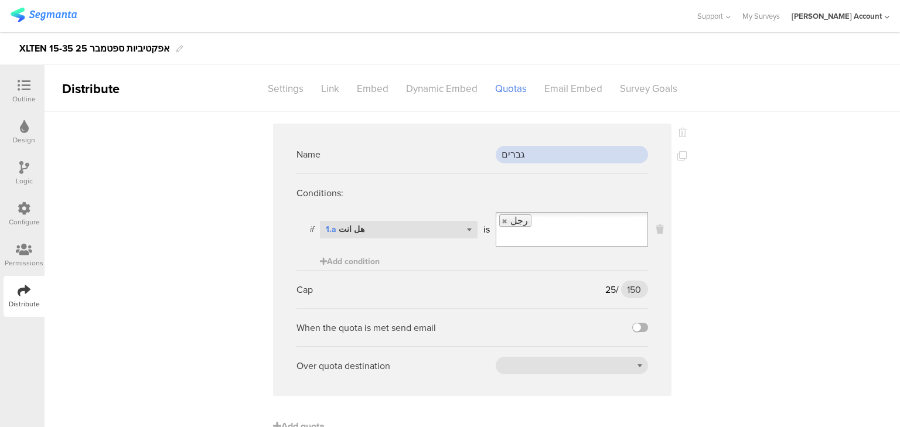
type input "גברים"
click at [638, 323] on label at bounding box center [641, 327] width 16 height 9
click at [0, 0] on input "checkbox" at bounding box center [0, 0] width 0 height 0
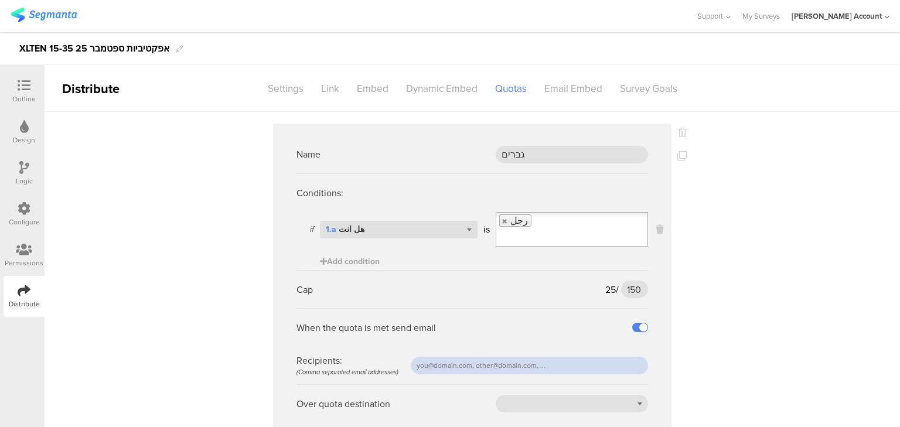
click at [562, 357] on input "text" at bounding box center [529, 366] width 237 height 18
click at [555, 395] on div at bounding box center [572, 404] width 152 height 18
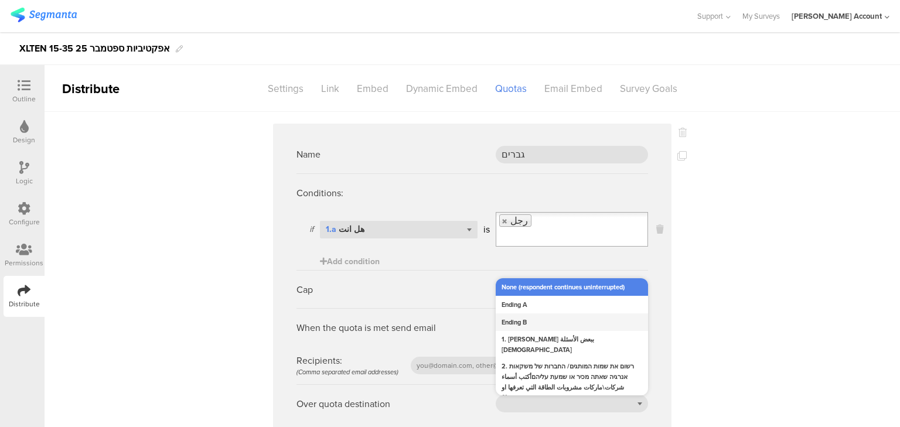
click at [526, 314] on div "Ending B" at bounding box center [572, 323] width 152 height 18
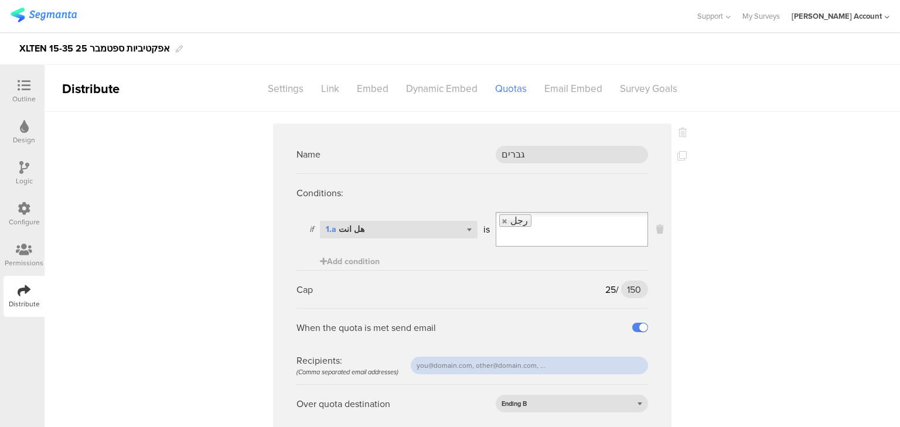
click at [525, 357] on input "text" at bounding box center [529, 366] width 237 height 18
type input "[EMAIL_ADDRESS][DOMAIN_NAME]"
click at [230, 296] on div "Name גברים Conditions: if Select question... 1.a هل انت is رجل Add condition Ca…" at bounding box center [473, 303] width 856 height 383
click at [678, 155] on icon at bounding box center [682, 155] width 9 height 9
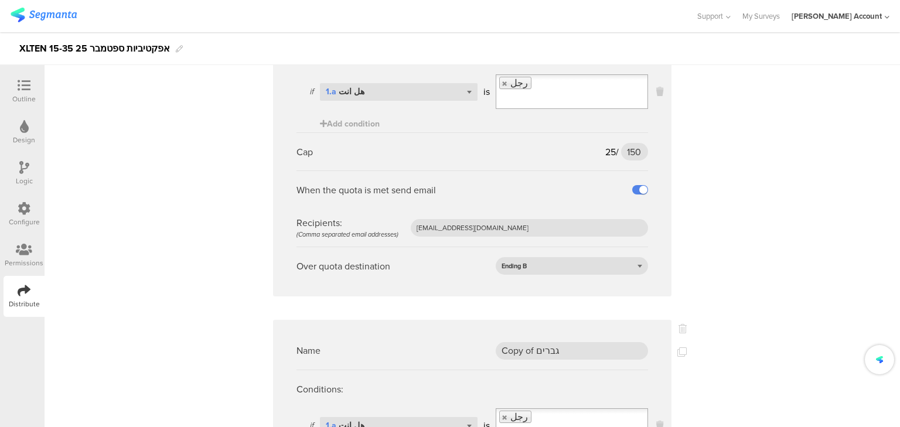
scroll to position [234, 0]
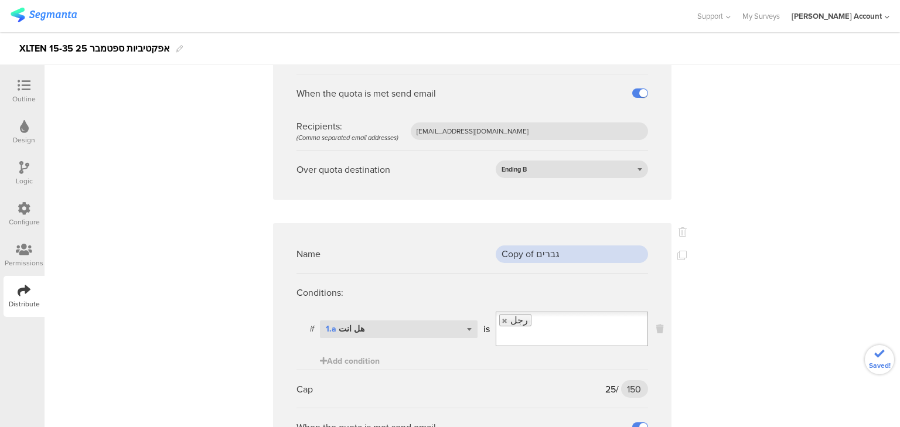
drag, startPoint x: 566, startPoint y: 234, endPoint x: 353, endPoint y: 227, distance: 213.5
click at [352, 235] on div "Name Copy of גברים" at bounding box center [473, 254] width 352 height 38
type input "נשים"
click at [502, 317] on link at bounding box center [505, 321] width 7 height 8
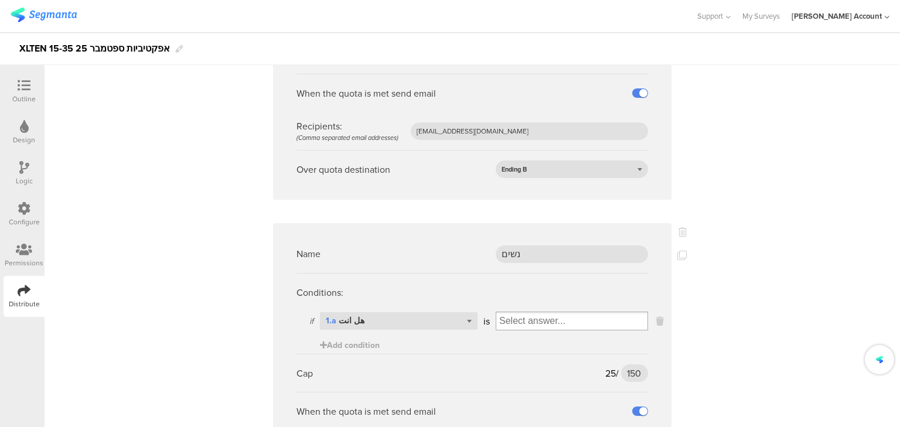
click at [505, 313] on input "Select box" at bounding box center [572, 321] width 151 height 16
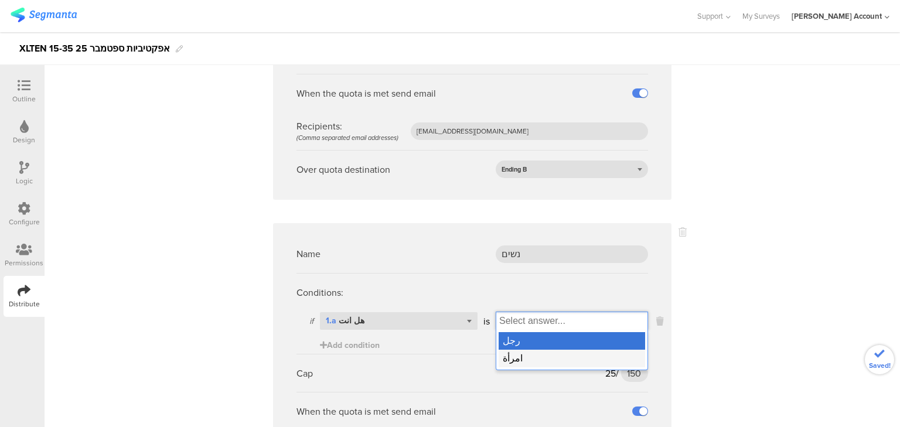
click at [513, 350] on div "امرأة" at bounding box center [572, 359] width 147 height 18
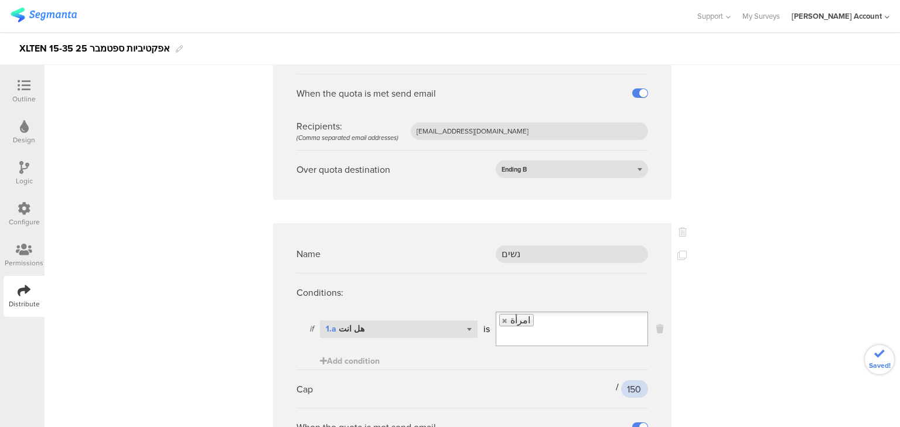
click at [628, 380] on input "150" at bounding box center [634, 389] width 27 height 18
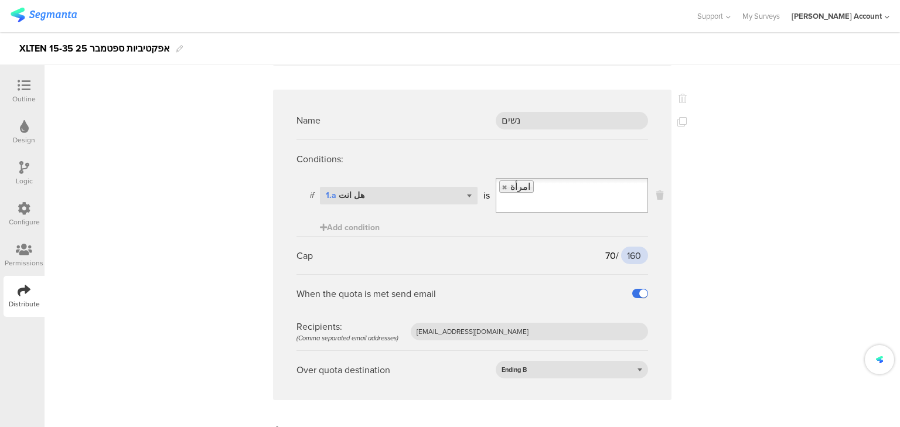
scroll to position [370, 0]
type input "160"
click at [679, 115] on icon at bounding box center [682, 119] width 9 height 9
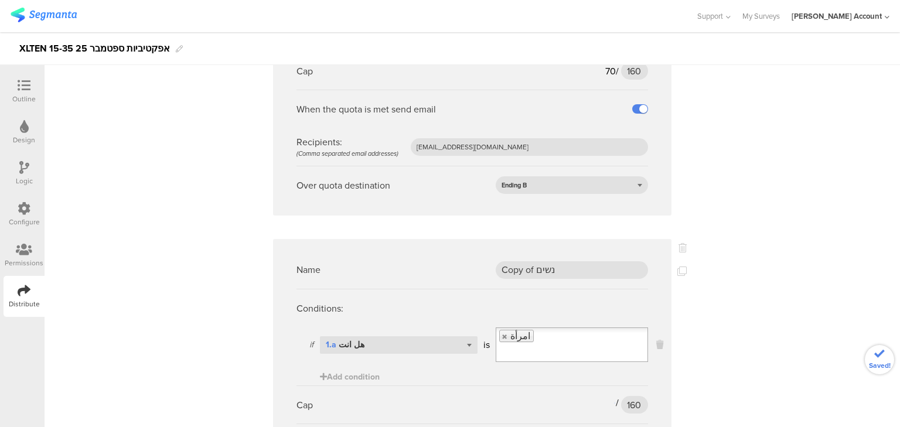
scroll to position [547, 0]
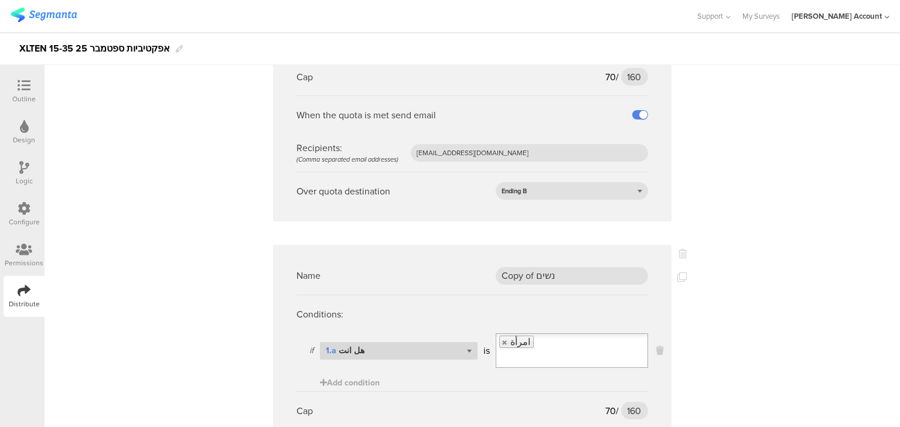
click at [459, 342] on div "Select question... 1.a هل انت" at bounding box center [399, 351] width 158 height 18
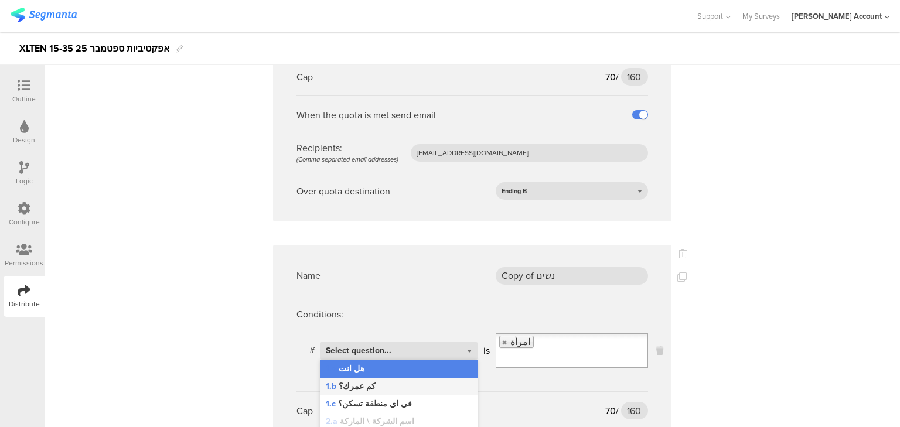
click at [419, 378] on div "1.b كم عمرك؟" at bounding box center [399, 387] width 158 height 18
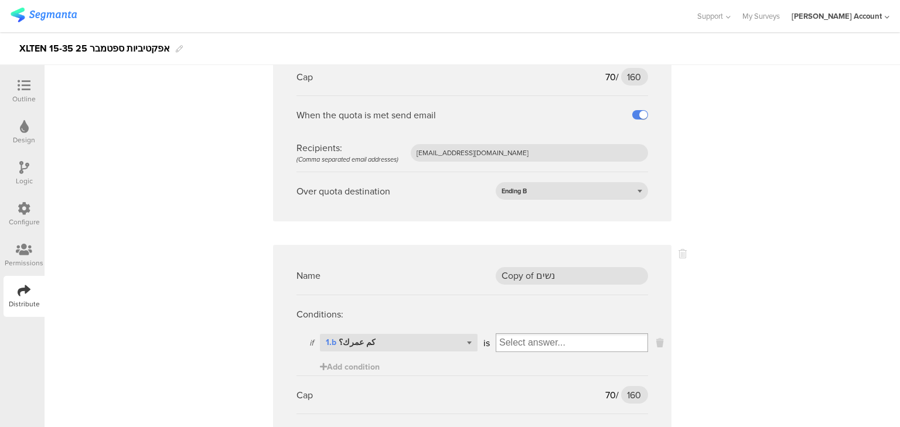
click at [506, 335] on input "Select box" at bounding box center [572, 343] width 151 height 16
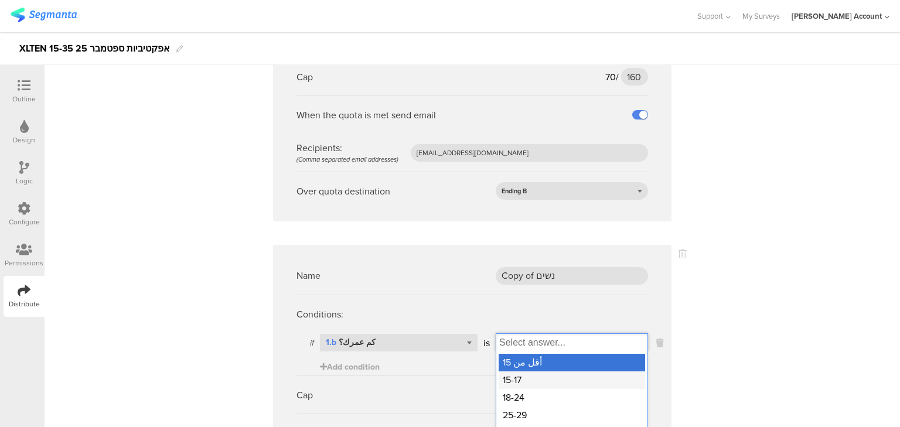
click at [514, 372] on div "15-17" at bounding box center [572, 381] width 147 height 18
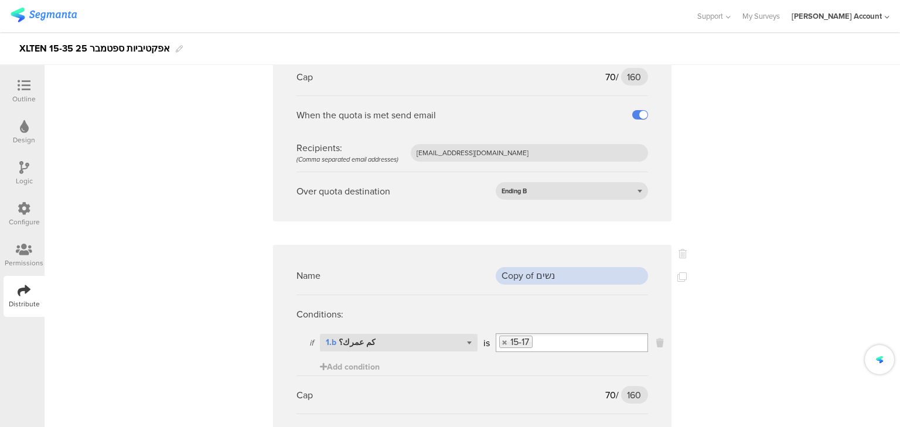
drag, startPoint x: 565, startPoint y: 242, endPoint x: 436, endPoint y: 236, distance: 128.5
click at [436, 257] on div "Name Copy of נשים" at bounding box center [473, 276] width 352 height 38
type input "15-17"
click at [628, 386] on input "160" at bounding box center [634, 395] width 27 height 18
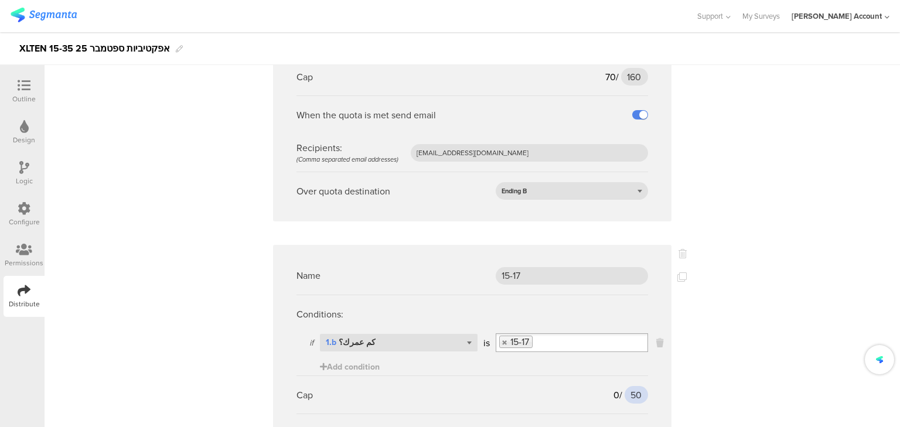
type input "50"
click at [707, 354] on div "Name גברים Conditions: if Select question... 1.a هل انت is رجل Add condition Ca…" at bounding box center [473, 82] width 856 height 1035
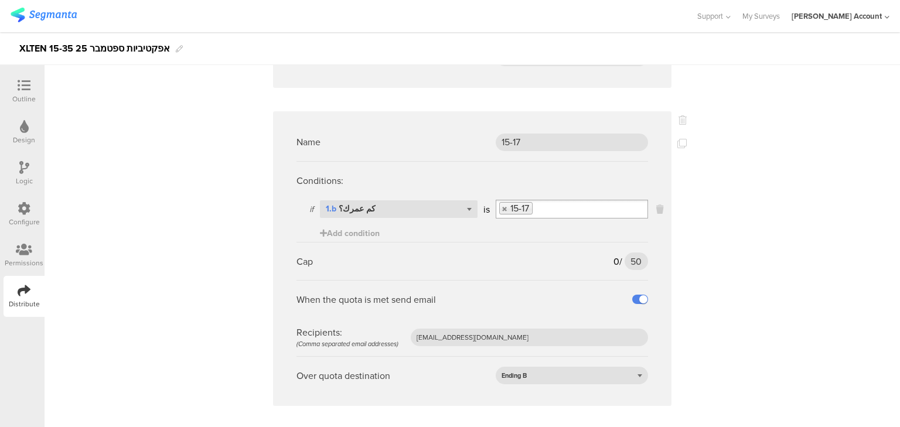
scroll to position [688, 0]
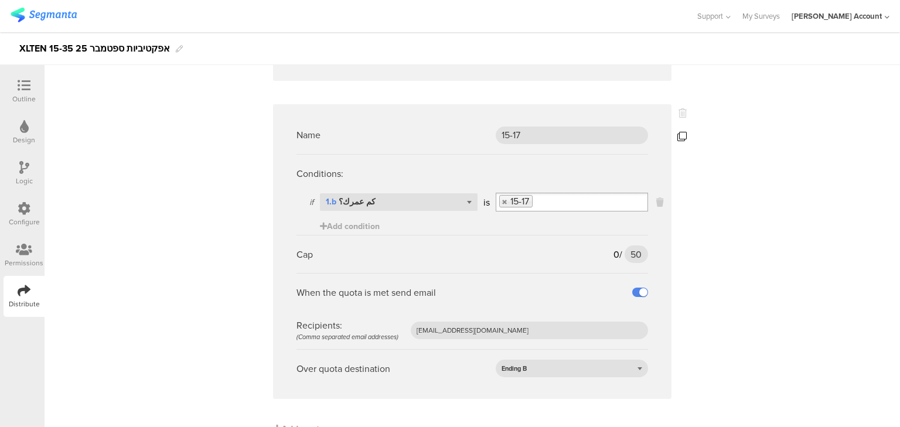
click at [682, 132] on icon at bounding box center [682, 136] width 9 height 9
drag, startPoint x: 567, startPoint y: 98, endPoint x: 383, endPoint y: 98, distance: 184.1
click at [383, 116] on div "Name Copy of 15-17" at bounding box center [473, 135] width 352 height 38
type input "18-24"
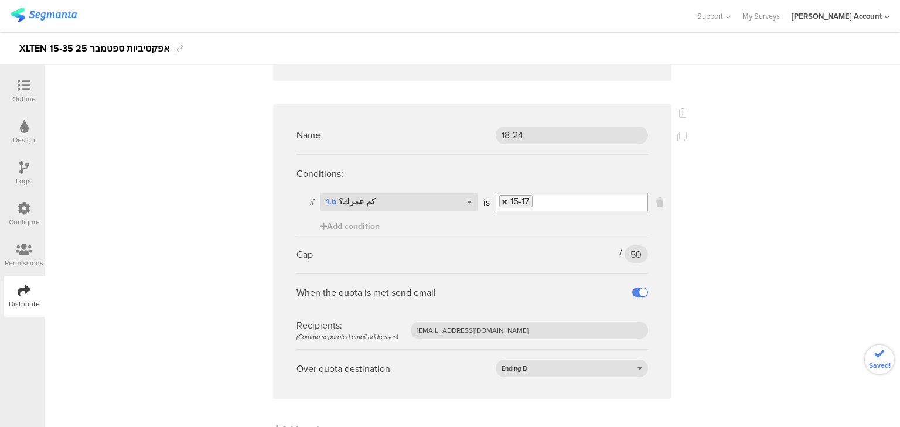
click at [502, 198] on link at bounding box center [505, 202] width 7 height 8
click at [502, 194] on input "Select box" at bounding box center [572, 202] width 151 height 16
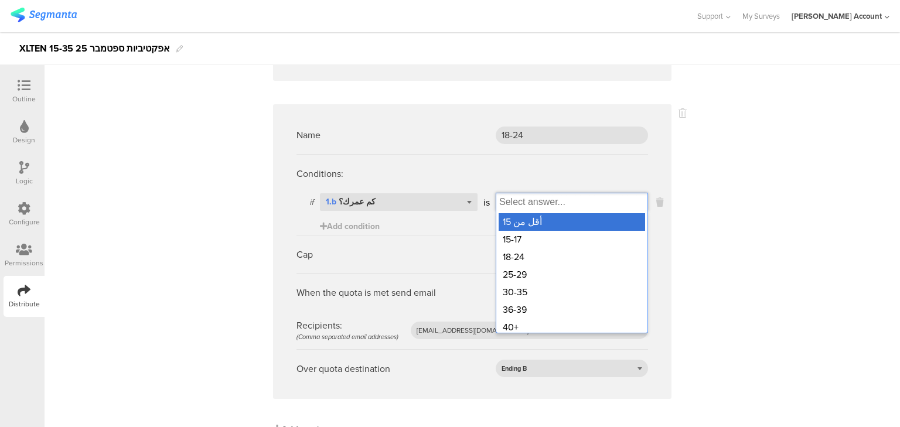
click at [511, 249] on div "18-24" at bounding box center [572, 258] width 147 height 18
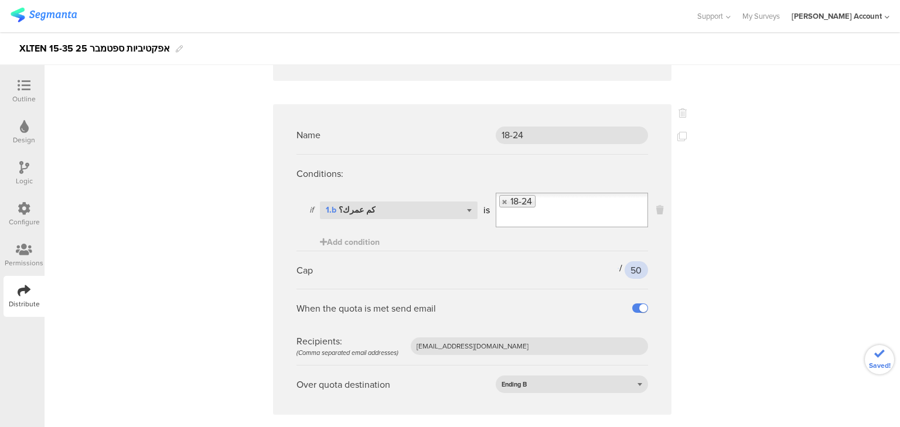
click at [635, 261] on input "50" at bounding box center [636, 270] width 23 height 18
type input "180"
click at [680, 132] on icon at bounding box center [682, 136] width 9 height 9
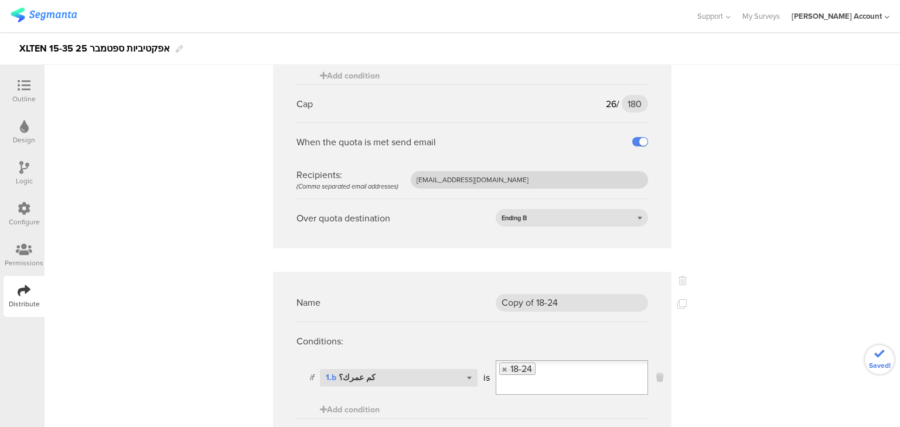
scroll to position [1121, 0]
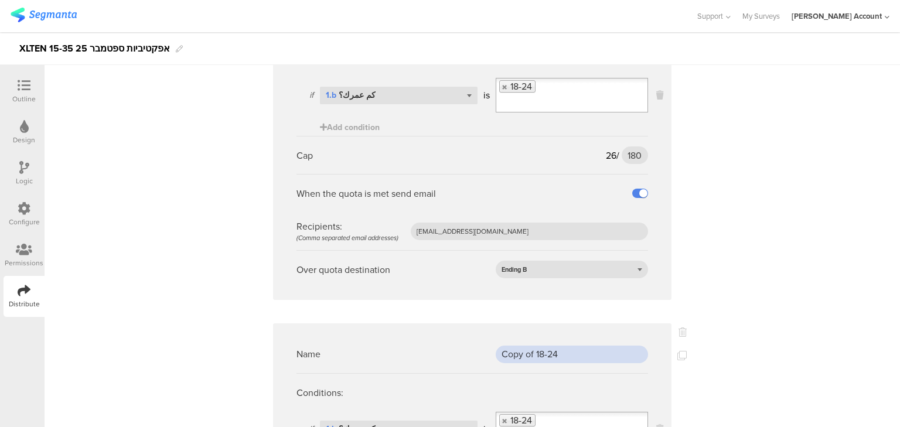
drag, startPoint x: 576, startPoint y: 315, endPoint x: 408, endPoint y: 319, distance: 168.3
click at [408, 335] on div "Name Copy of 18-24" at bounding box center [473, 354] width 352 height 38
type input "25-35"
click at [502, 417] on link at bounding box center [505, 421] width 7 height 8
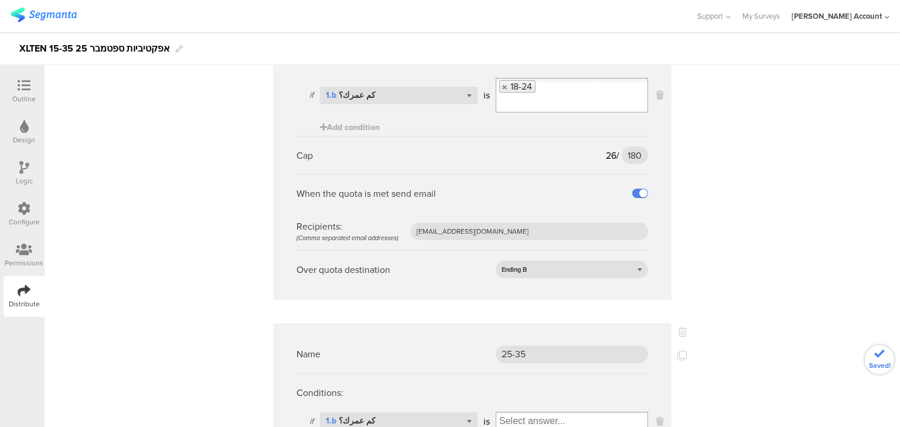
click at [504, 413] on input "Select box" at bounding box center [572, 421] width 151 height 16
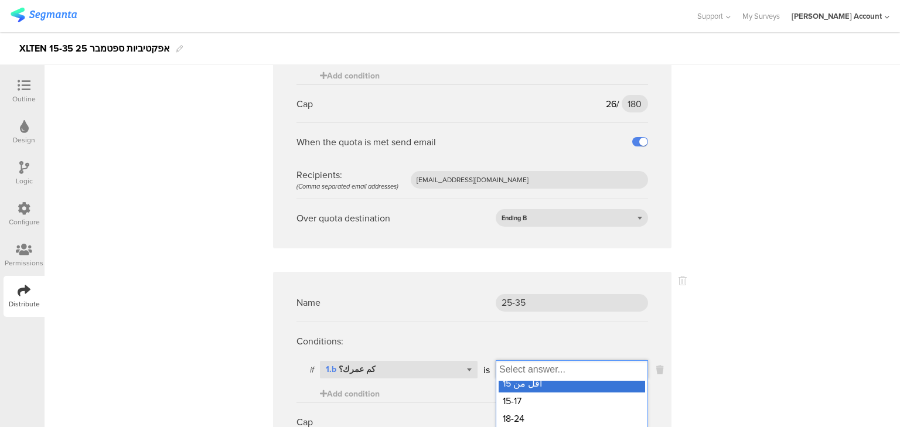
scroll to position [1308, 0]
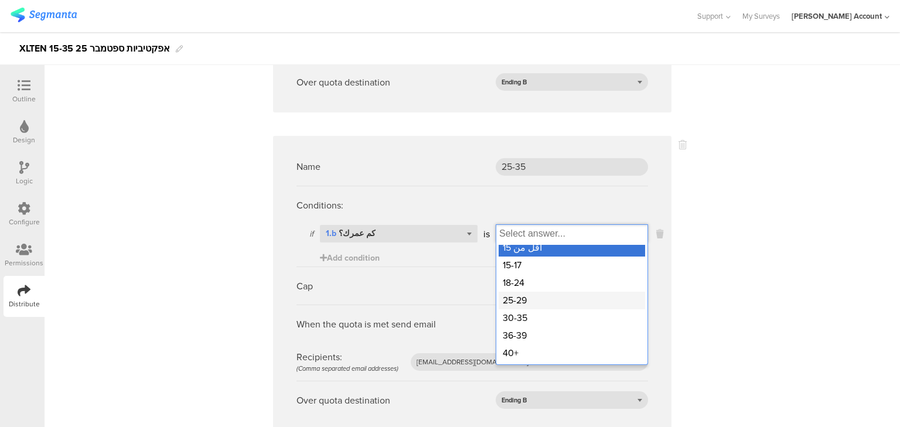
click at [505, 292] on div "25-29" at bounding box center [572, 301] width 147 height 18
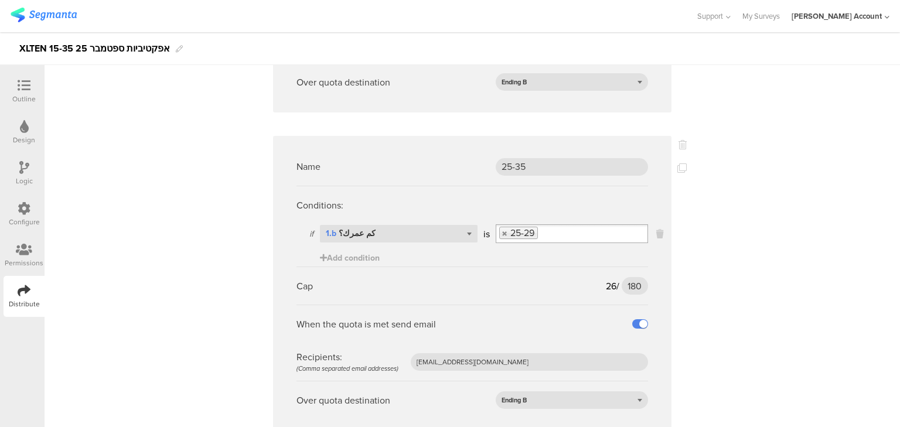
scroll to position [0, 0]
click at [544, 226] on input "Select box" at bounding box center [592, 234] width 109 height 16
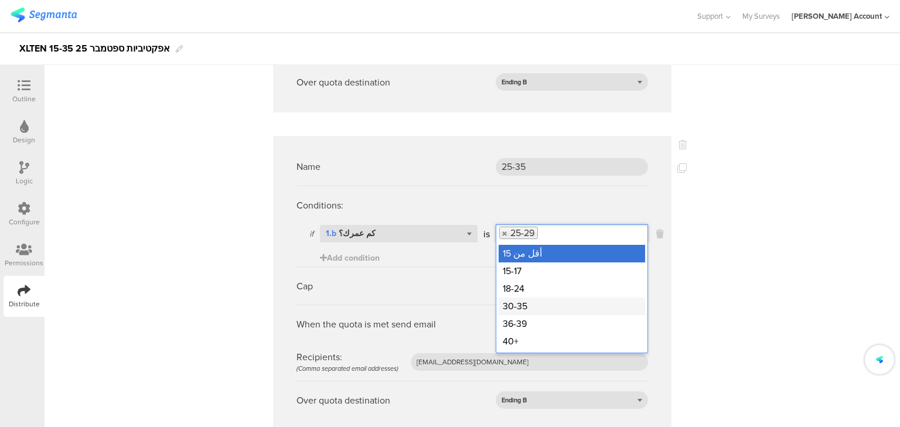
click at [530, 298] on div "30-35" at bounding box center [572, 307] width 147 height 18
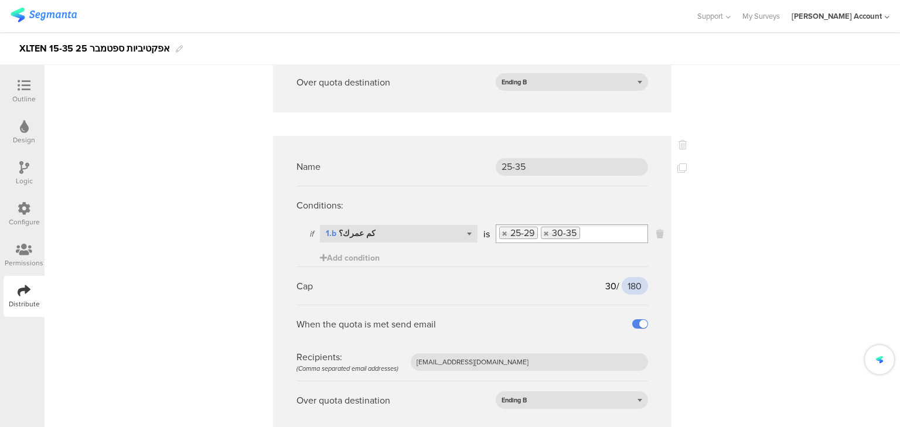
click at [630, 277] on input "180" at bounding box center [635, 286] width 27 height 18
type input "200"
click at [680, 164] on icon at bounding box center [682, 168] width 9 height 9
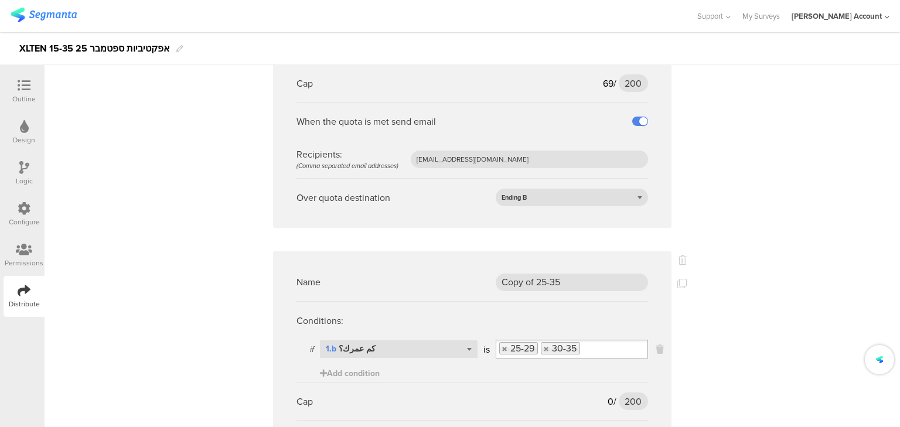
scroll to position [1543, 0]
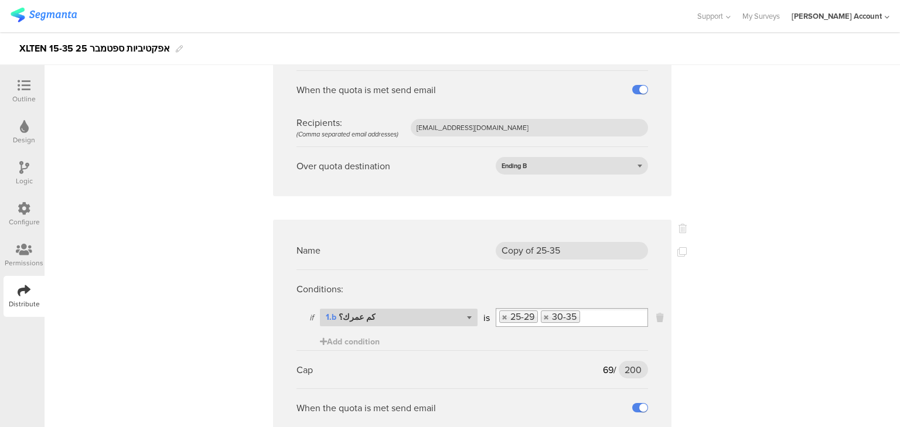
click at [399, 309] on div "Select question... 1.b كم عمرك؟" at bounding box center [399, 318] width 158 height 18
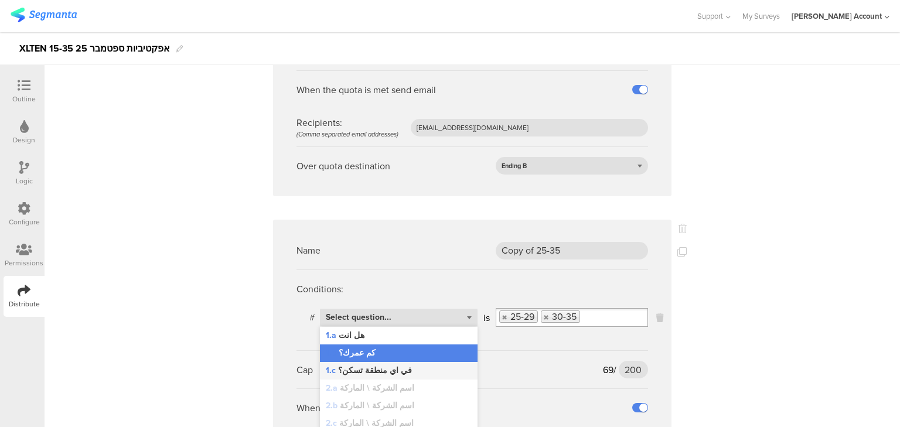
click at [397, 362] on div "1.c في اي منطقة تسكن؟" at bounding box center [399, 371] width 158 height 18
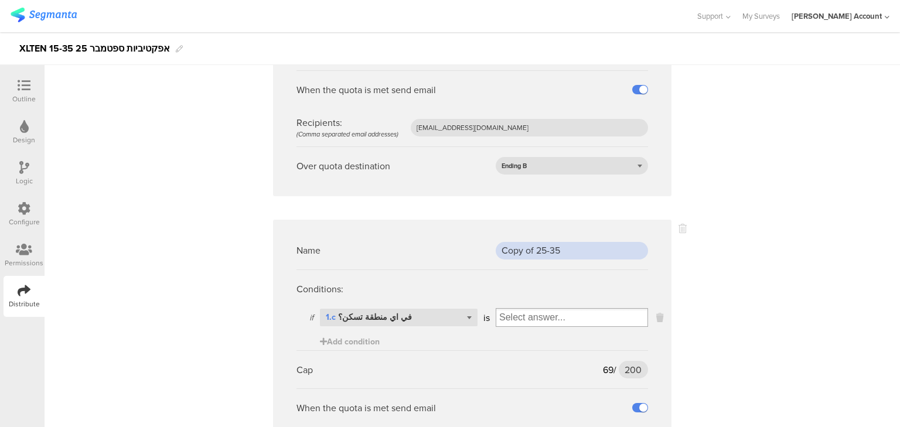
drag, startPoint x: 568, startPoint y: 215, endPoint x: 444, endPoint y: 214, distance: 124.3
click at [444, 232] on div "Name Copy of 25-35" at bounding box center [473, 251] width 352 height 38
type input "ערים"
click at [507, 310] on input "Select box" at bounding box center [572, 318] width 151 height 16
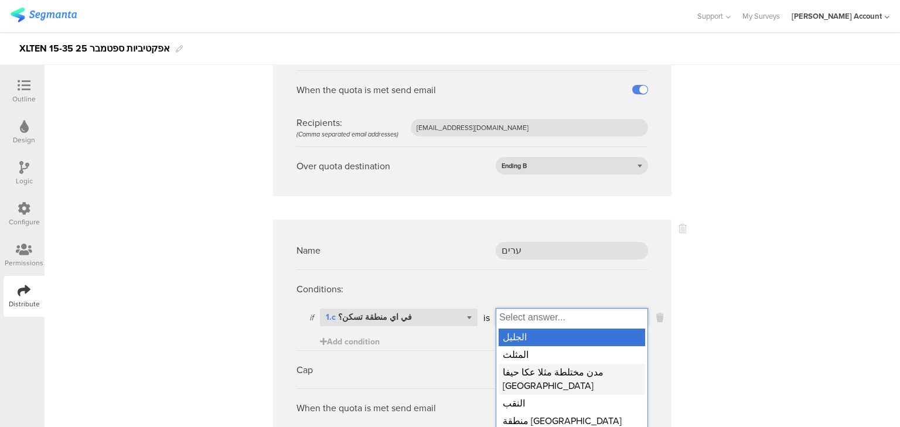
click at [515, 364] on div "مدن مختلطة مثلا عكا حيفا يافا اللد الرملة" at bounding box center [572, 379] width 147 height 31
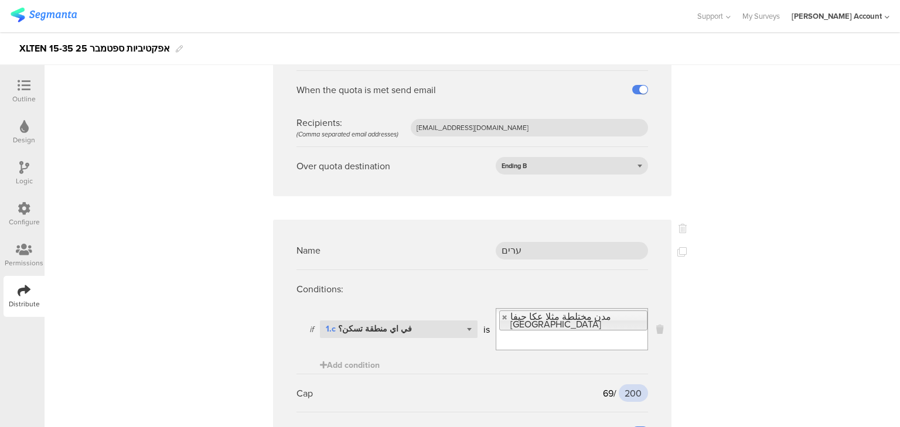
click at [628, 385] on input "200" at bounding box center [633, 394] width 29 height 18
click at [635, 385] on input "40" at bounding box center [636, 394] width 23 height 18
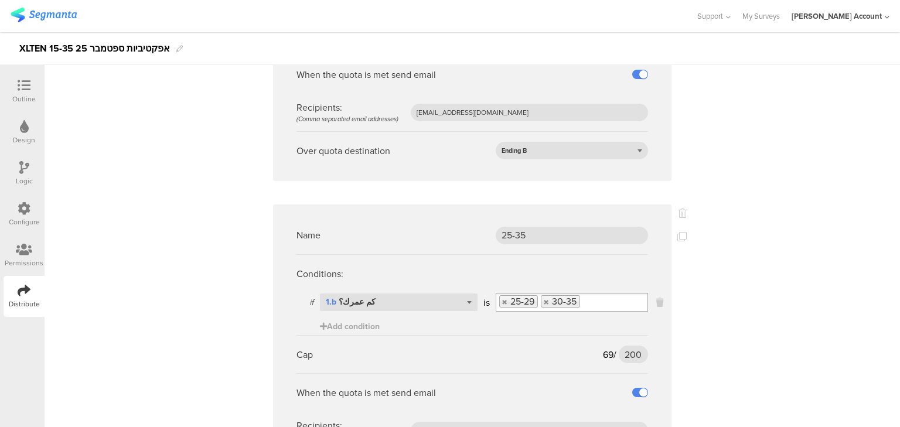
scroll to position [1215, 0]
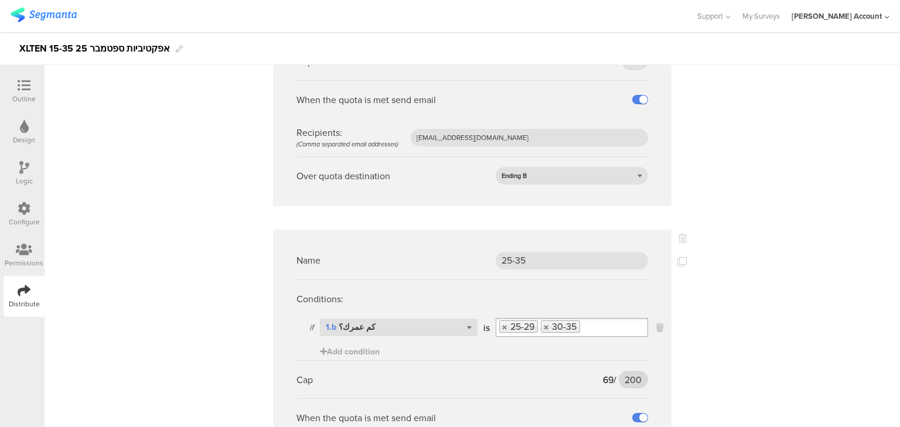
type input "35"
click at [630, 371] on input "200" at bounding box center [633, 380] width 29 height 18
click at [632, 371] on input "200" at bounding box center [633, 380] width 29 height 18
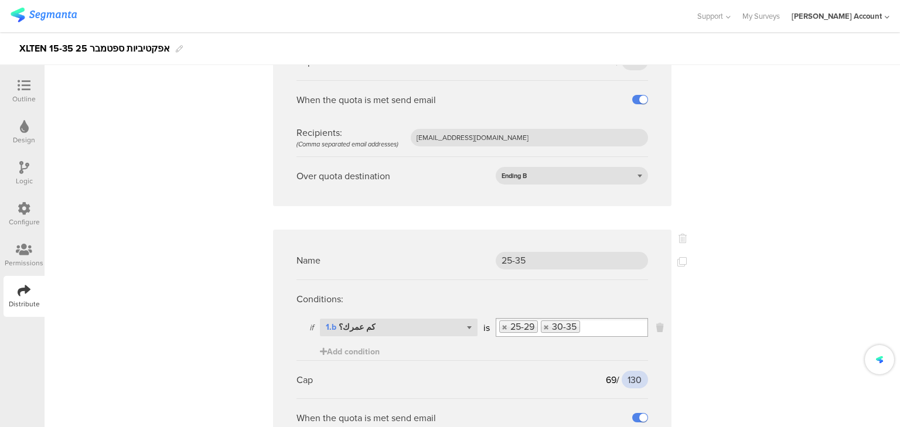
type input "130"
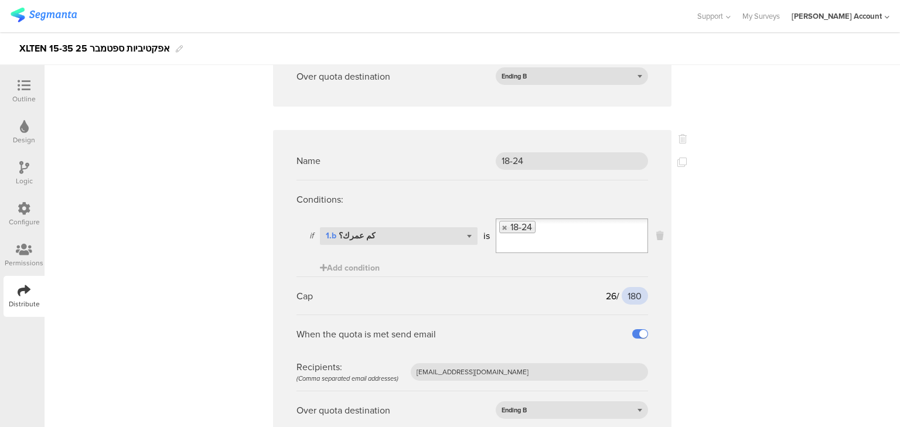
click at [632, 287] on input "180" at bounding box center [635, 296] width 27 height 18
type input "130"
click at [734, 250] on div "Name גברים Conditions: if Select question... 1.a هل انت is رجل Add condition Ca…" at bounding box center [473, 146] width 856 height 2029
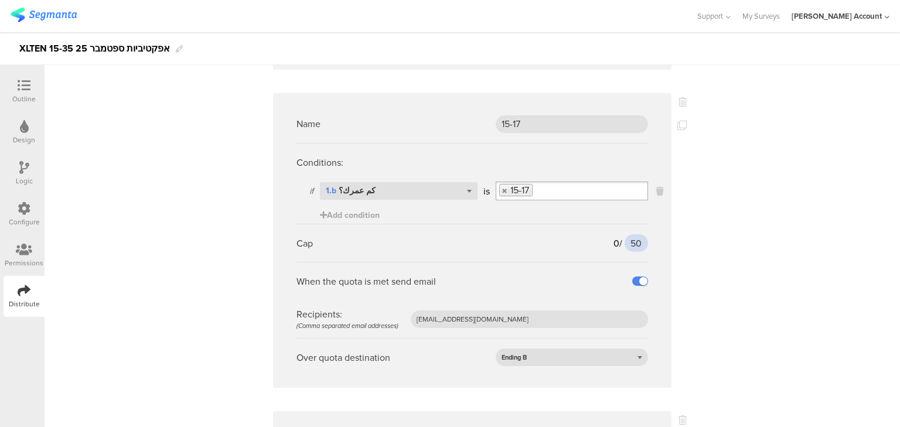
click at [633, 234] on input "50" at bounding box center [636, 243] width 23 height 18
type input "58"
click at [731, 223] on div "Name גברים Conditions: if Select question... 1.a هل انت is رجل Add condition Ca…" at bounding box center [473, 427] width 856 height 2029
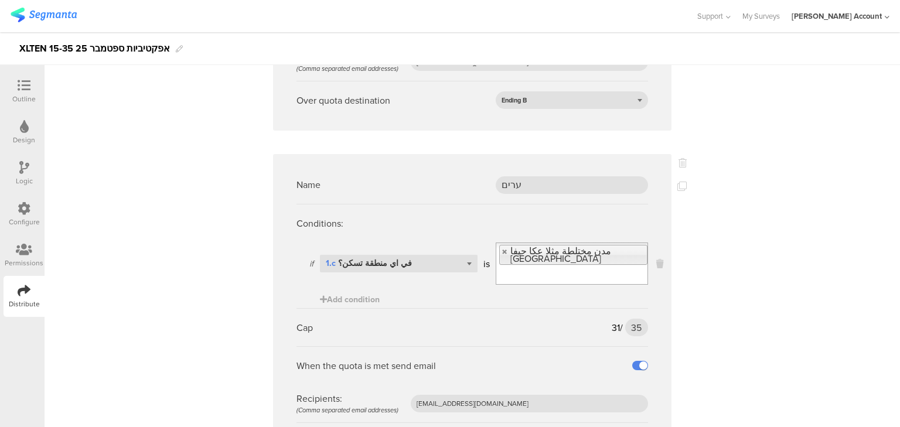
scroll to position [1674, 0]
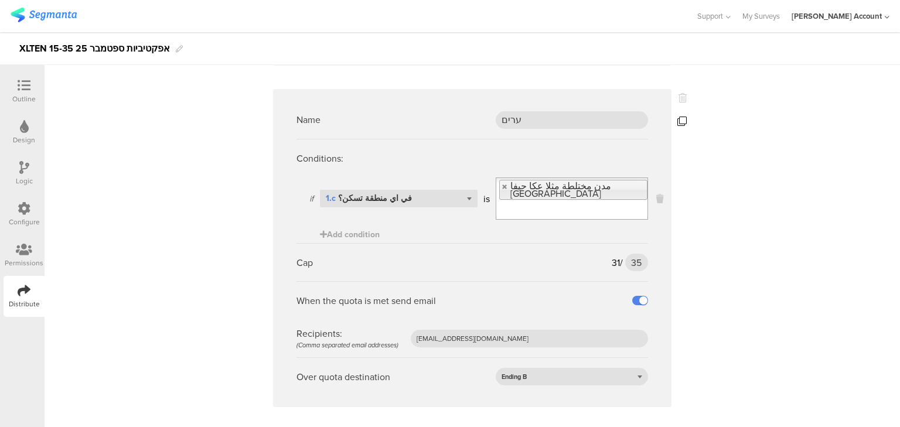
click at [682, 117] on icon at bounding box center [682, 121] width 9 height 9
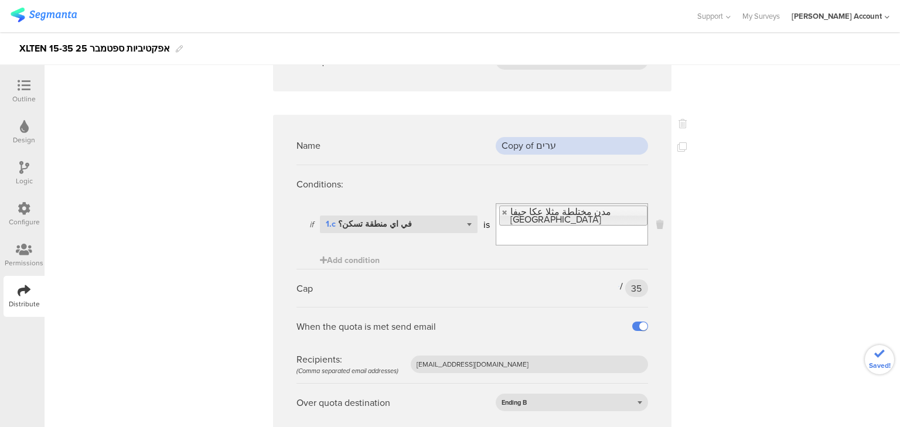
drag, startPoint x: 550, startPoint y: 90, endPoint x: 396, endPoint y: 69, distance: 155.5
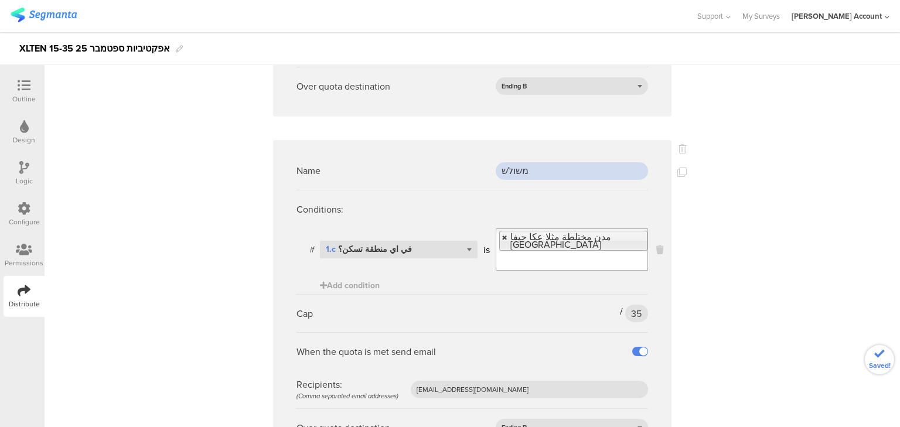
type input "משולש"
click at [502, 234] on link at bounding box center [505, 238] width 7 height 8
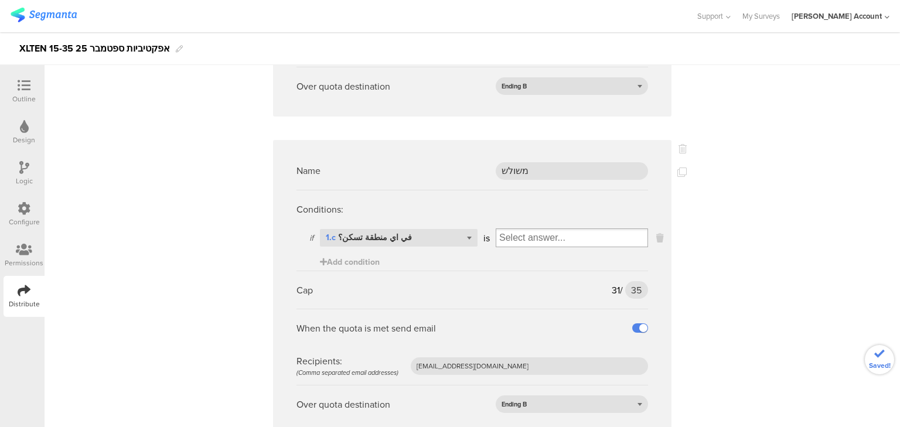
click at [506, 230] on input "Select box" at bounding box center [572, 238] width 151 height 16
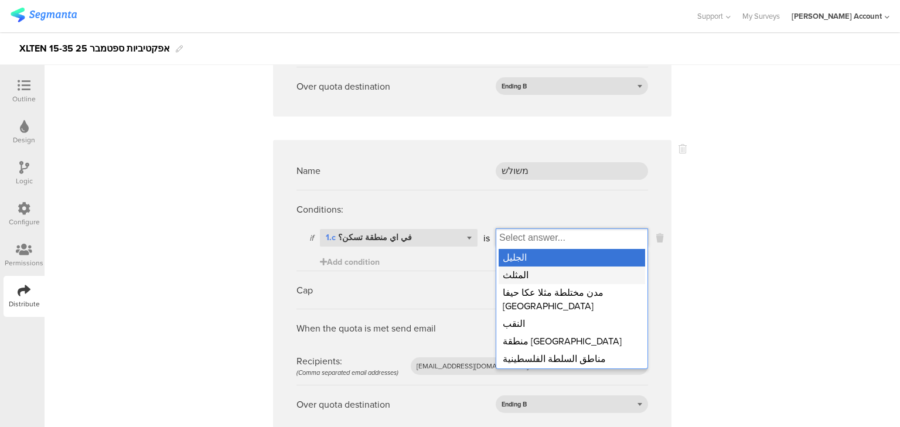
click at [514, 267] on div "المثلث" at bounding box center [572, 276] width 147 height 18
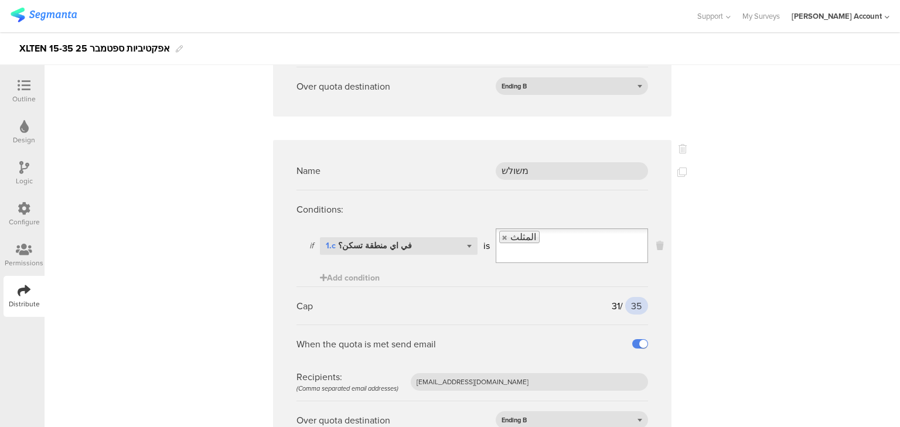
click at [633, 297] on input "35" at bounding box center [636, 306] width 23 height 18
type input "90"
click at [678, 168] on icon at bounding box center [682, 172] width 9 height 9
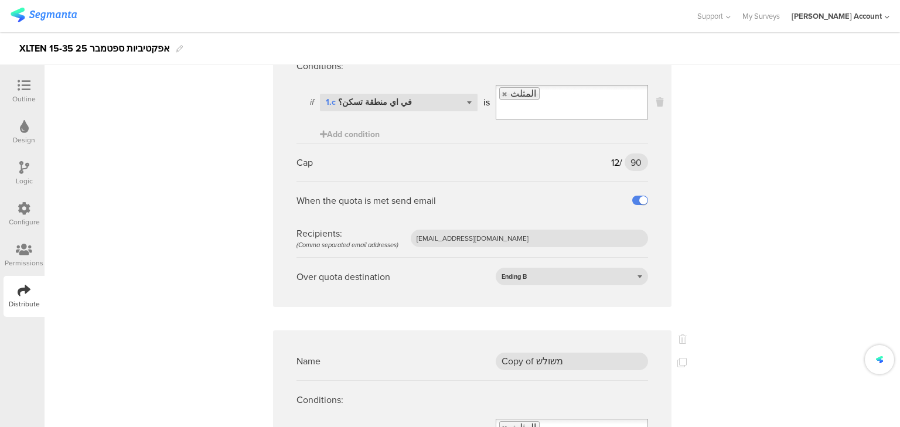
scroll to position [2199, 0]
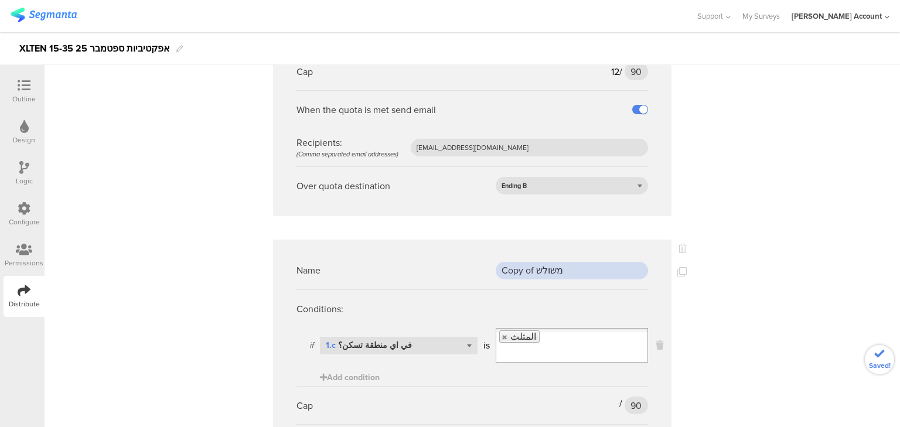
drag, startPoint x: 560, startPoint y: 215, endPoint x: 404, endPoint y: 206, distance: 156.8
click at [404, 251] on div "Name Copy of משולש" at bounding box center [473, 270] width 352 height 38
type input "גליל"
click at [502, 334] on link at bounding box center [505, 338] width 7 height 8
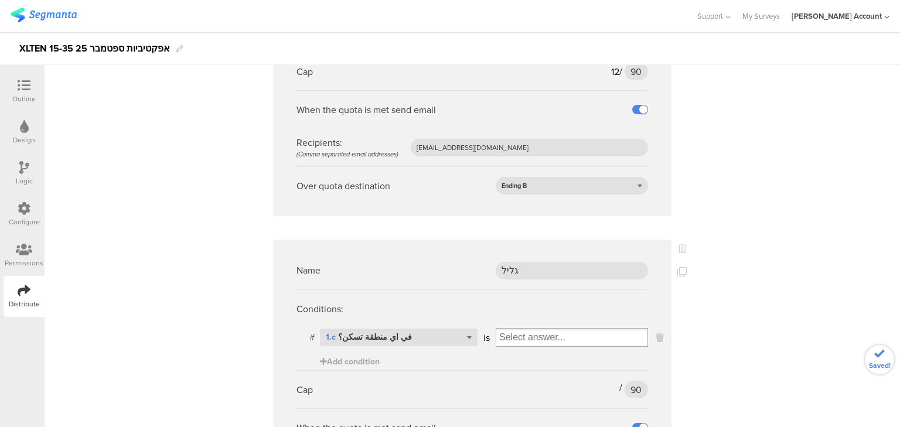
click at [505, 329] on input "Select box" at bounding box center [572, 337] width 151 height 16
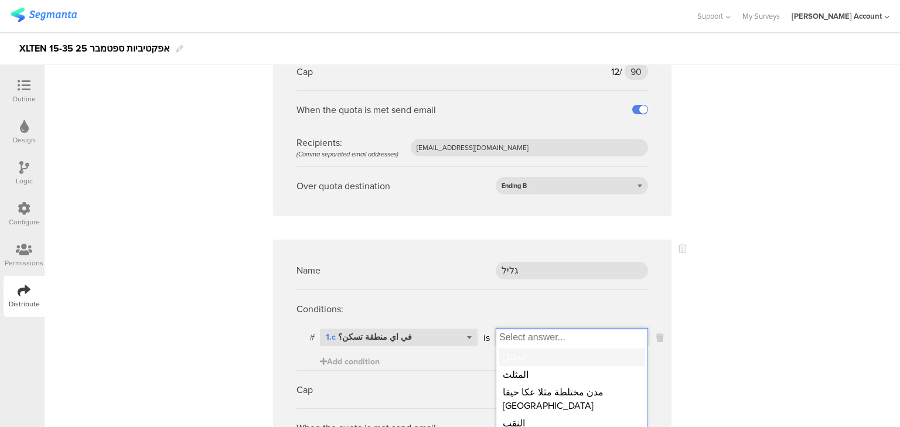
click at [515, 349] on div "الجليل" at bounding box center [572, 358] width 147 height 18
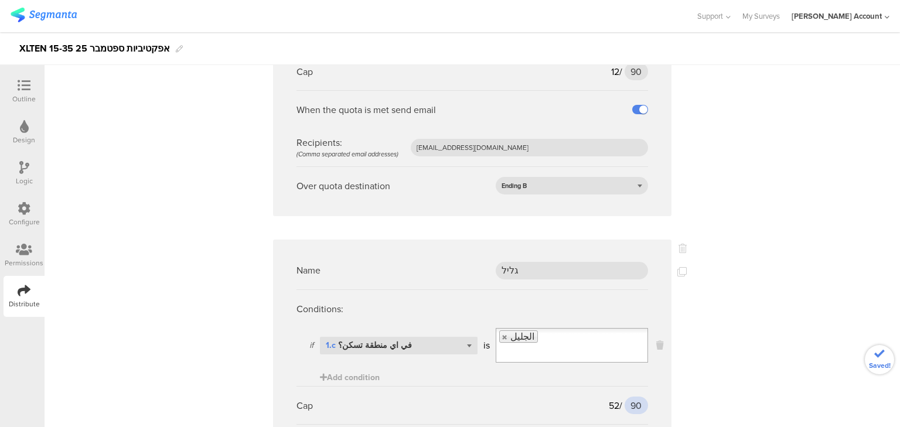
click at [630, 397] on input "90" at bounding box center [636, 406] width 23 height 18
type input "190"
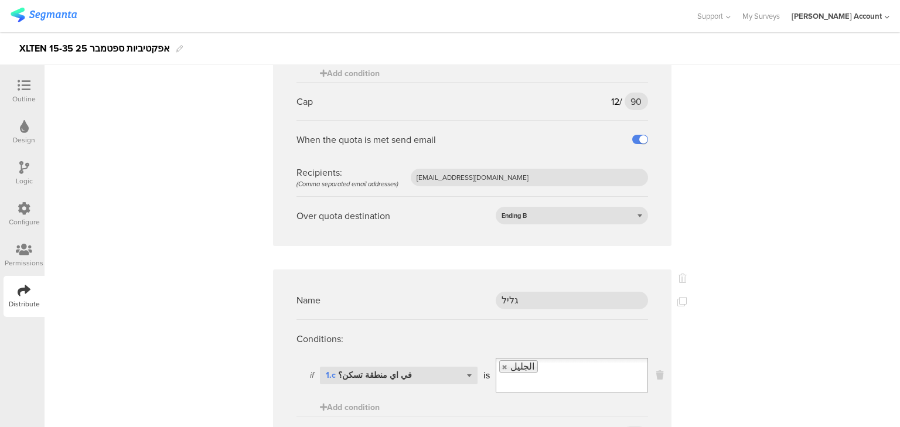
scroll to position [2310, 0]
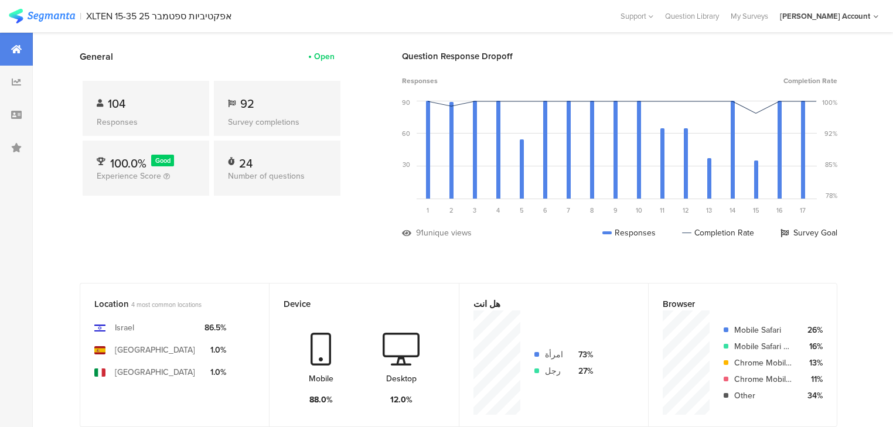
scroll to position [47, 0]
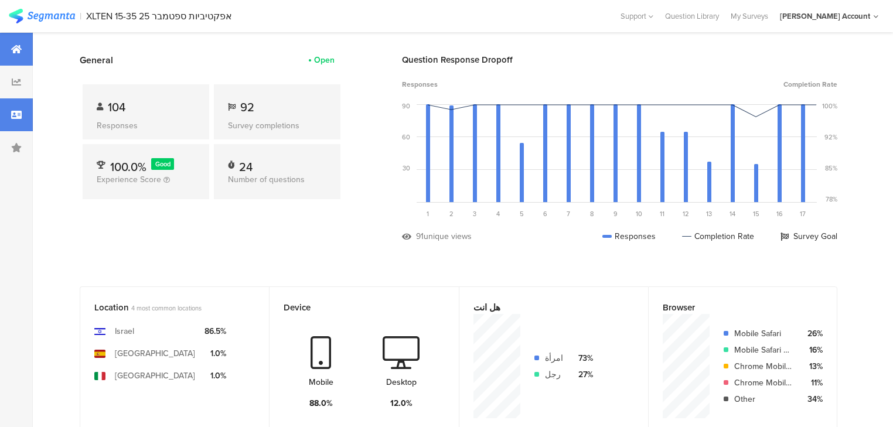
click at [25, 117] on div at bounding box center [16, 114] width 33 height 33
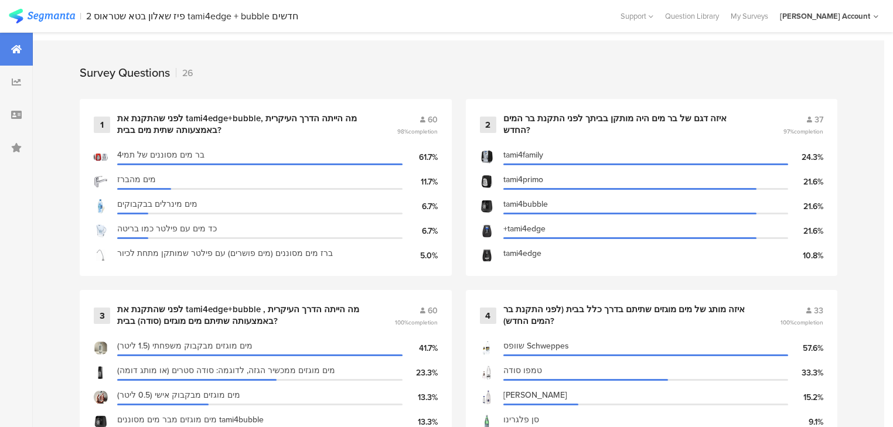
scroll to position [469, 0]
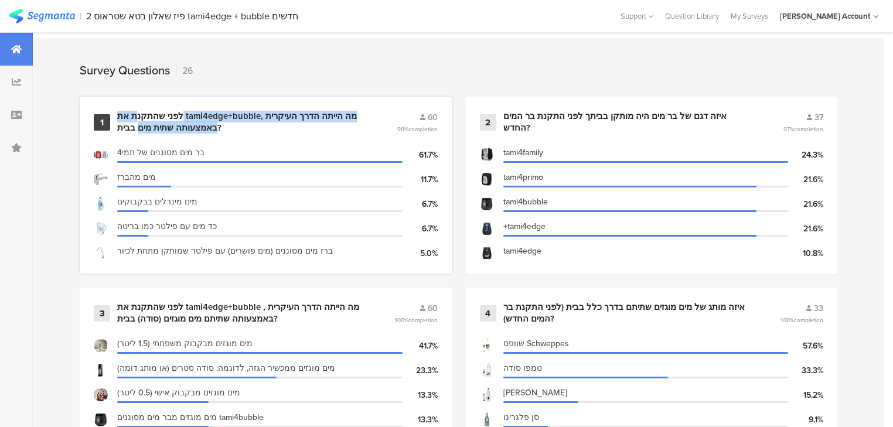
click at [136, 119] on div "לפני שהתקנת את tami4edge+bubble, מה הייתה הדרך העיקרית באמצעותה שתית מים בבית?" at bounding box center [242, 122] width 251 height 23
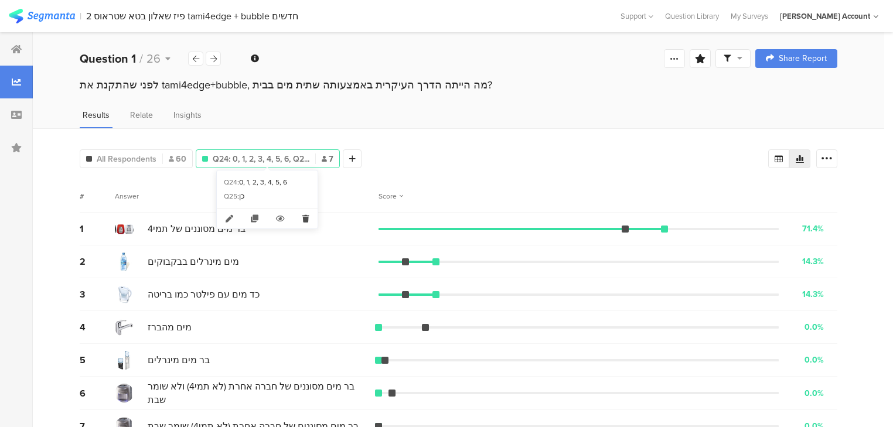
click at [305, 219] on icon at bounding box center [306, 218] width 24 height 19
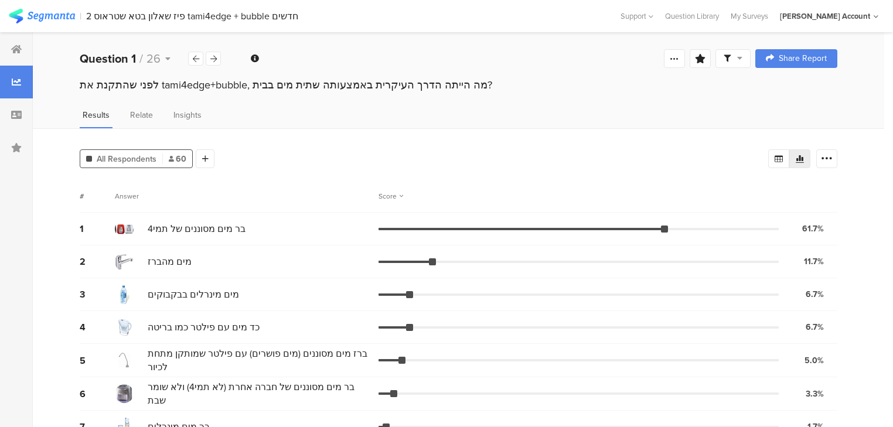
click at [152, 158] on span "All Respondents" at bounding box center [127, 159] width 60 height 12
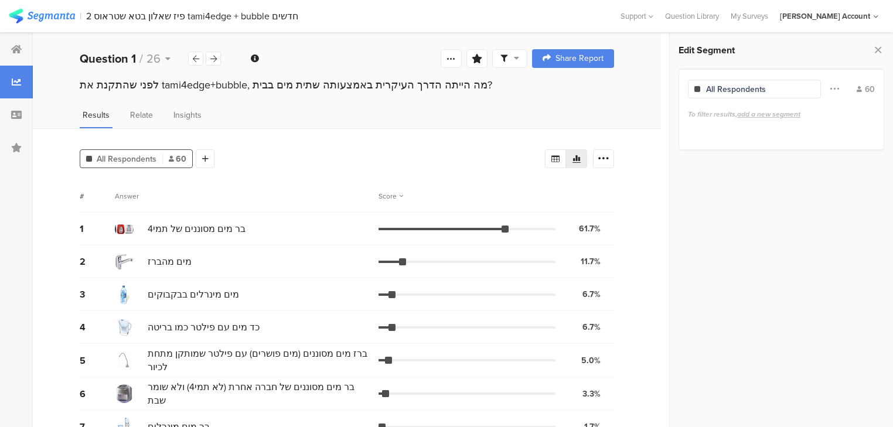
click at [152, 158] on span "All Respondents" at bounding box center [127, 159] width 60 height 12
